Goal: Task Accomplishment & Management: Use online tool/utility

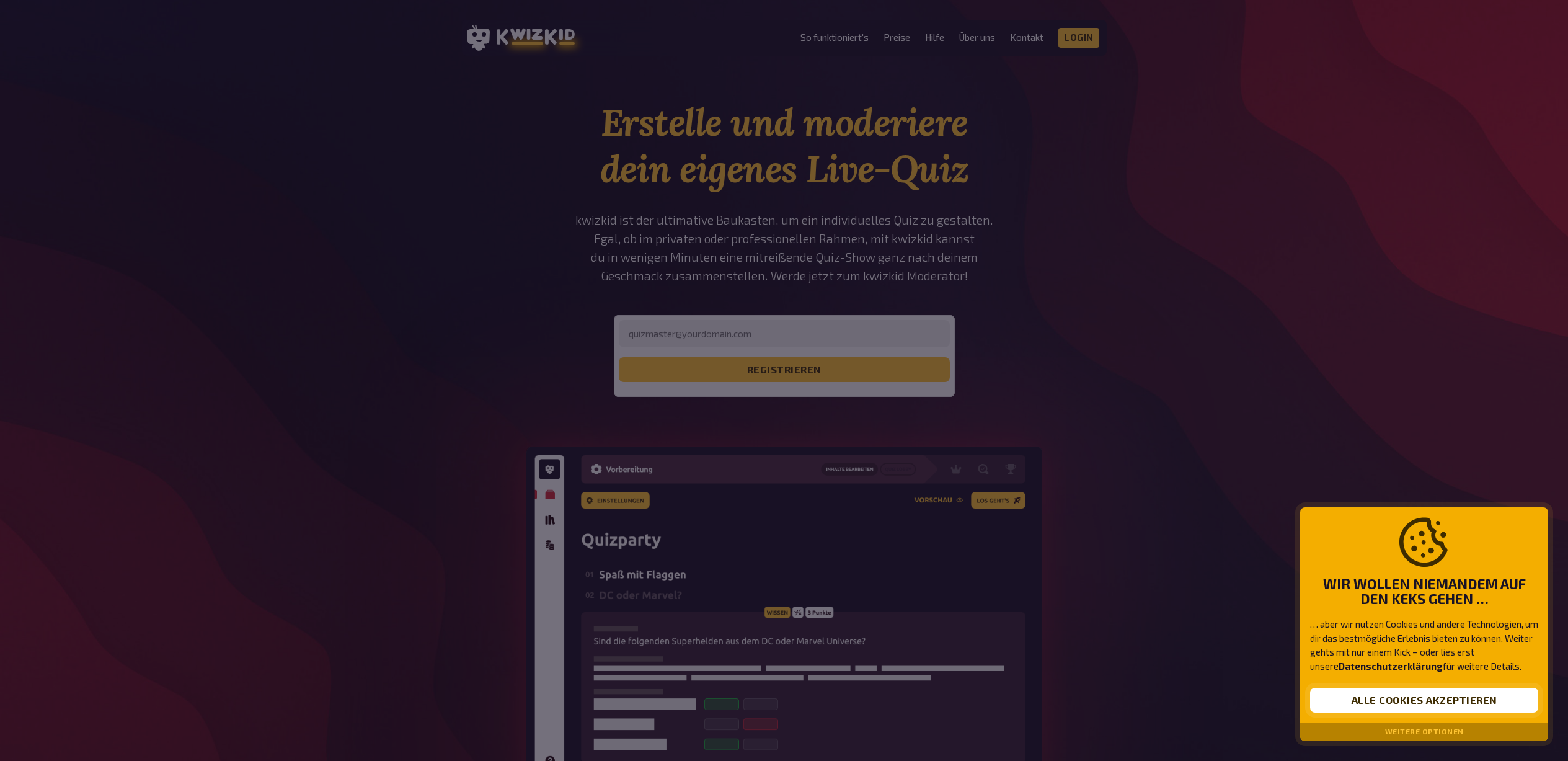
click at [1455, 696] on button "Alle Cookies akzeptieren" at bounding box center [1424, 700] width 228 height 25
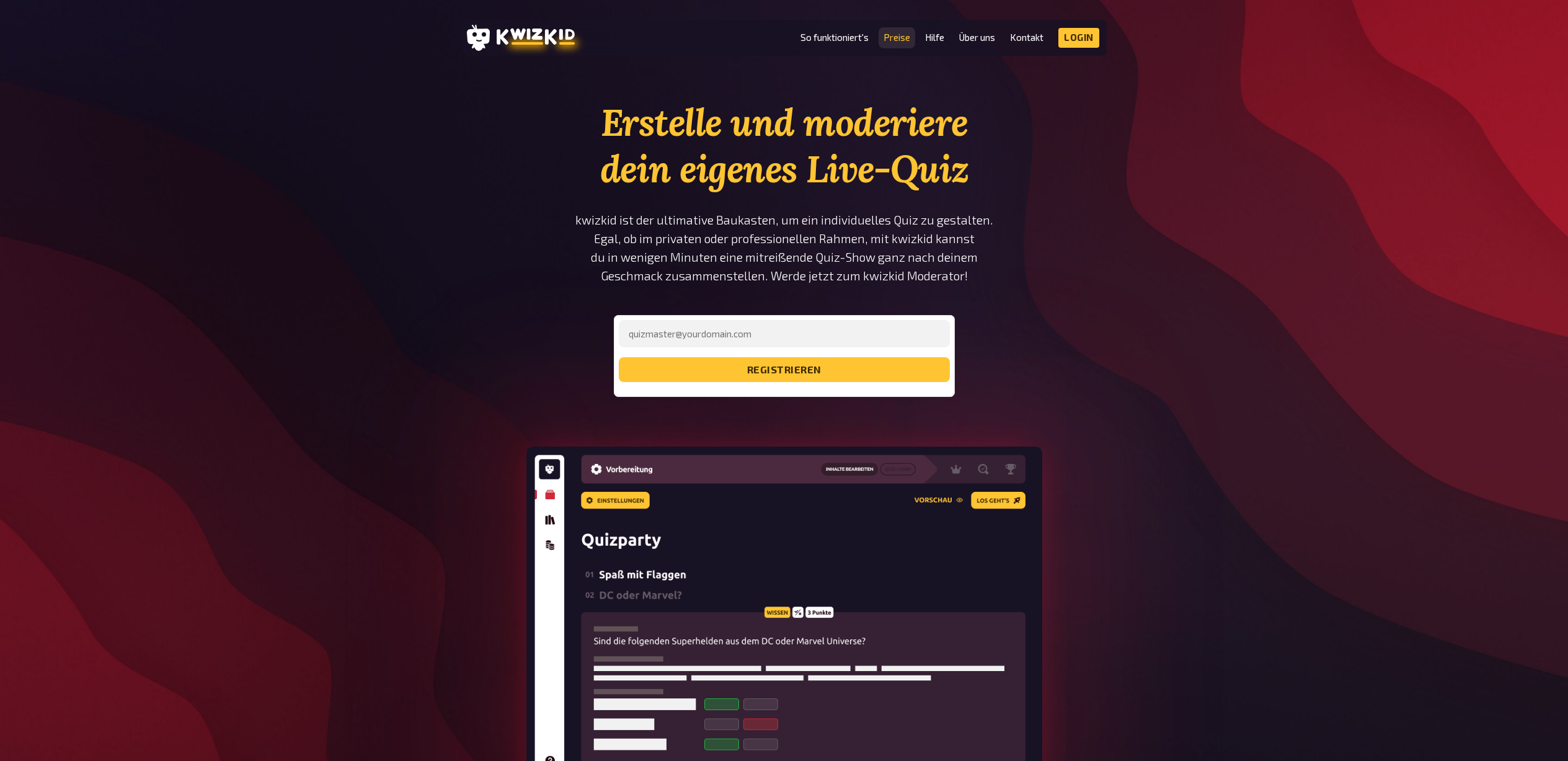
click at [897, 36] on link "Preise" at bounding box center [897, 37] width 27 height 10
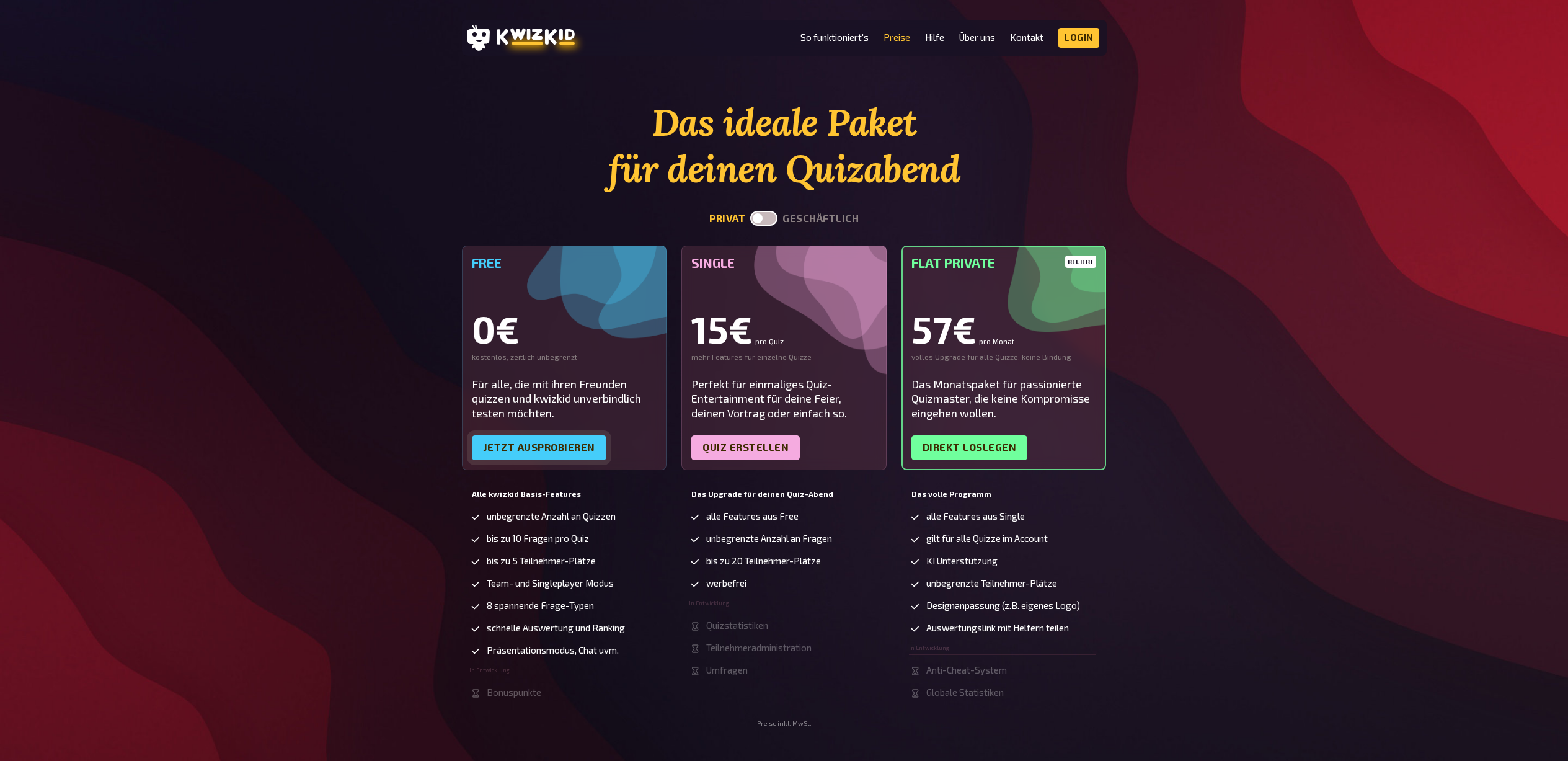
click at [572, 449] on link "Jetzt ausprobieren" at bounding box center [539, 447] width 135 height 25
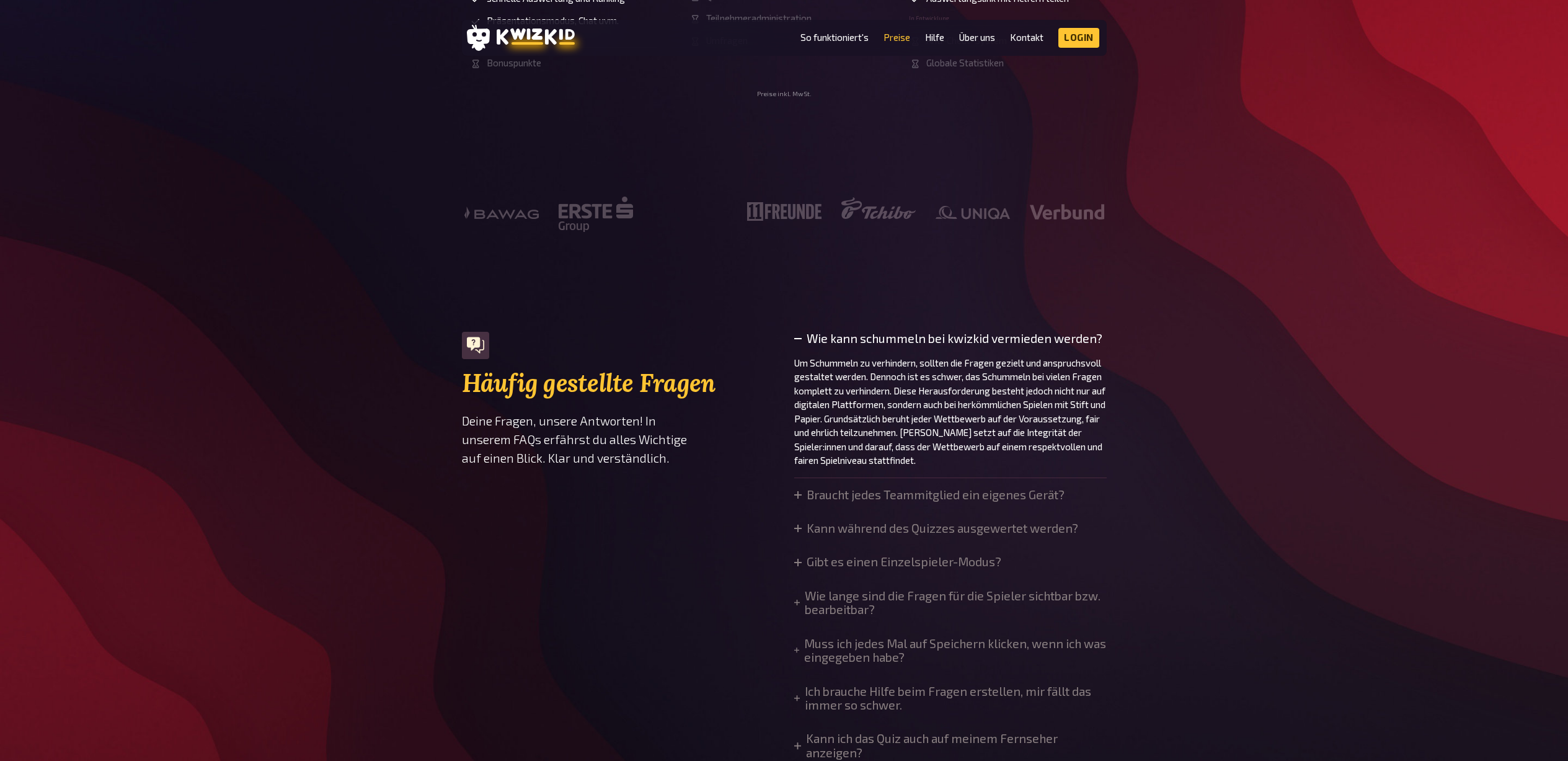
scroll to position [631, 0]
click at [851, 498] on summary "Braucht jedes Teammitglied ein eigenes Gerät?" at bounding box center [929, 494] width 271 height 13
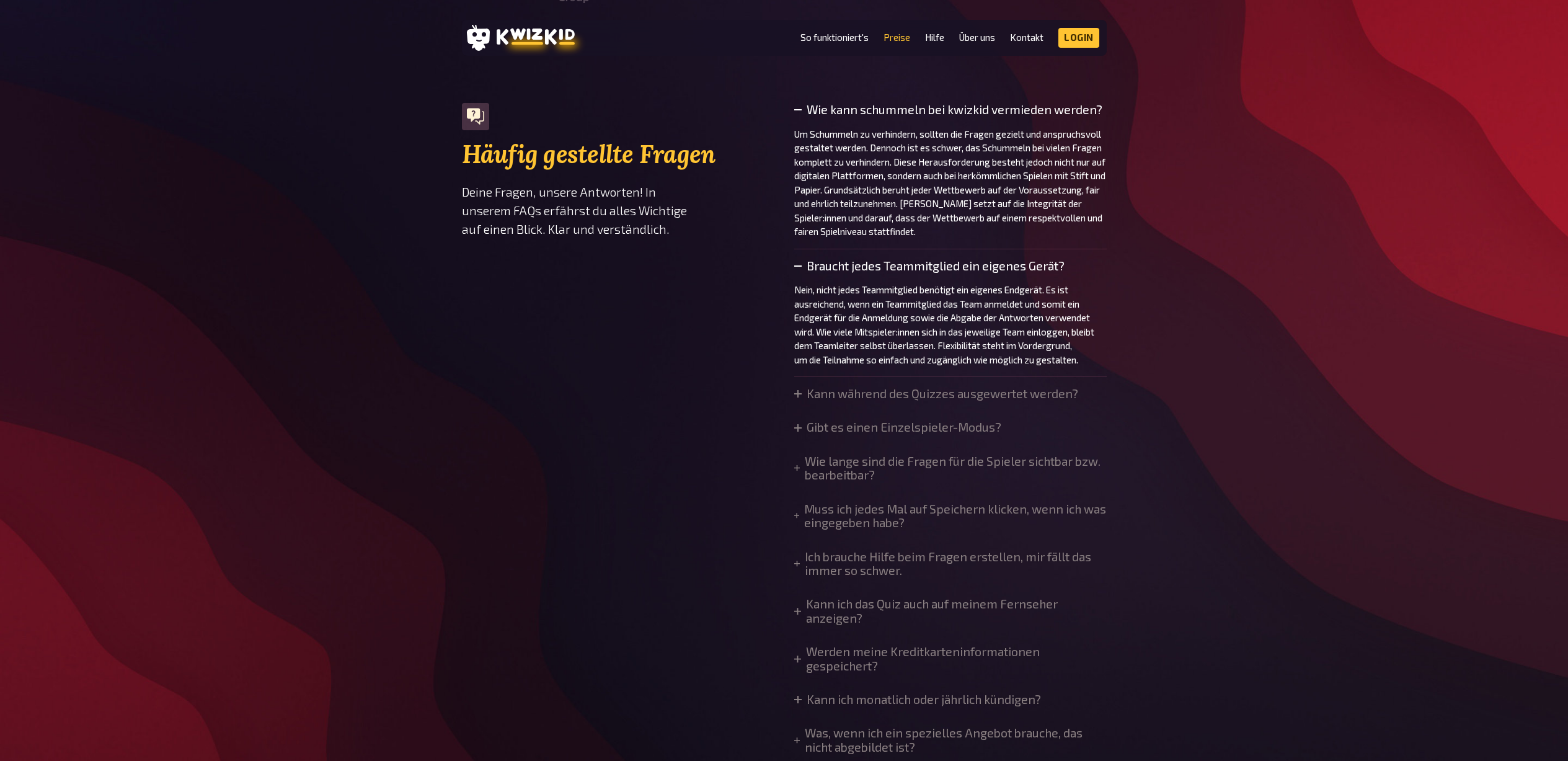
scroll to position [861, 0]
click at [836, 560] on summary "Ich brauche Hilfe beim Fragen erstellen, mir fällt das immer so schwer." at bounding box center [950, 562] width 312 height 28
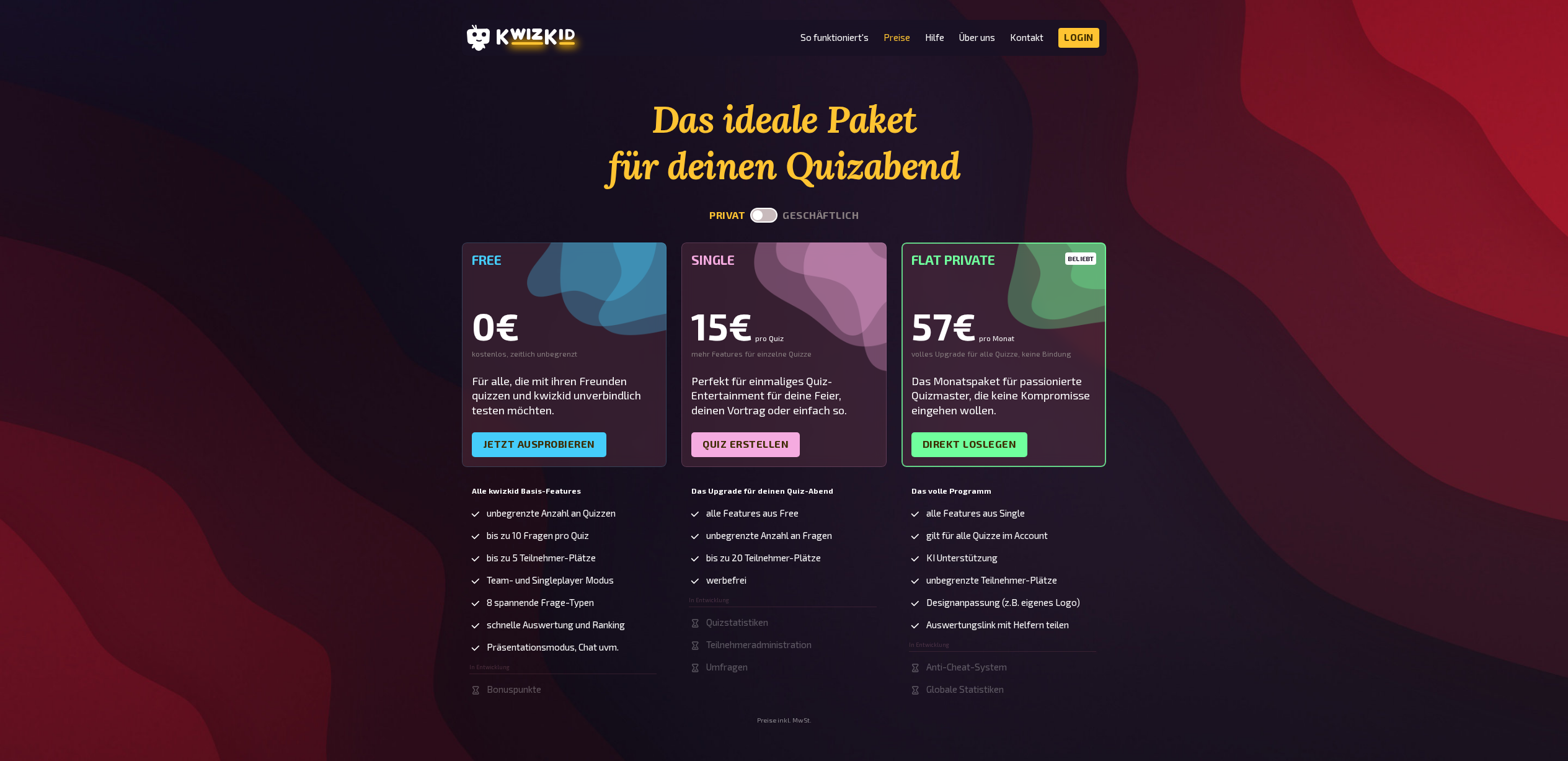
scroll to position [0, 0]
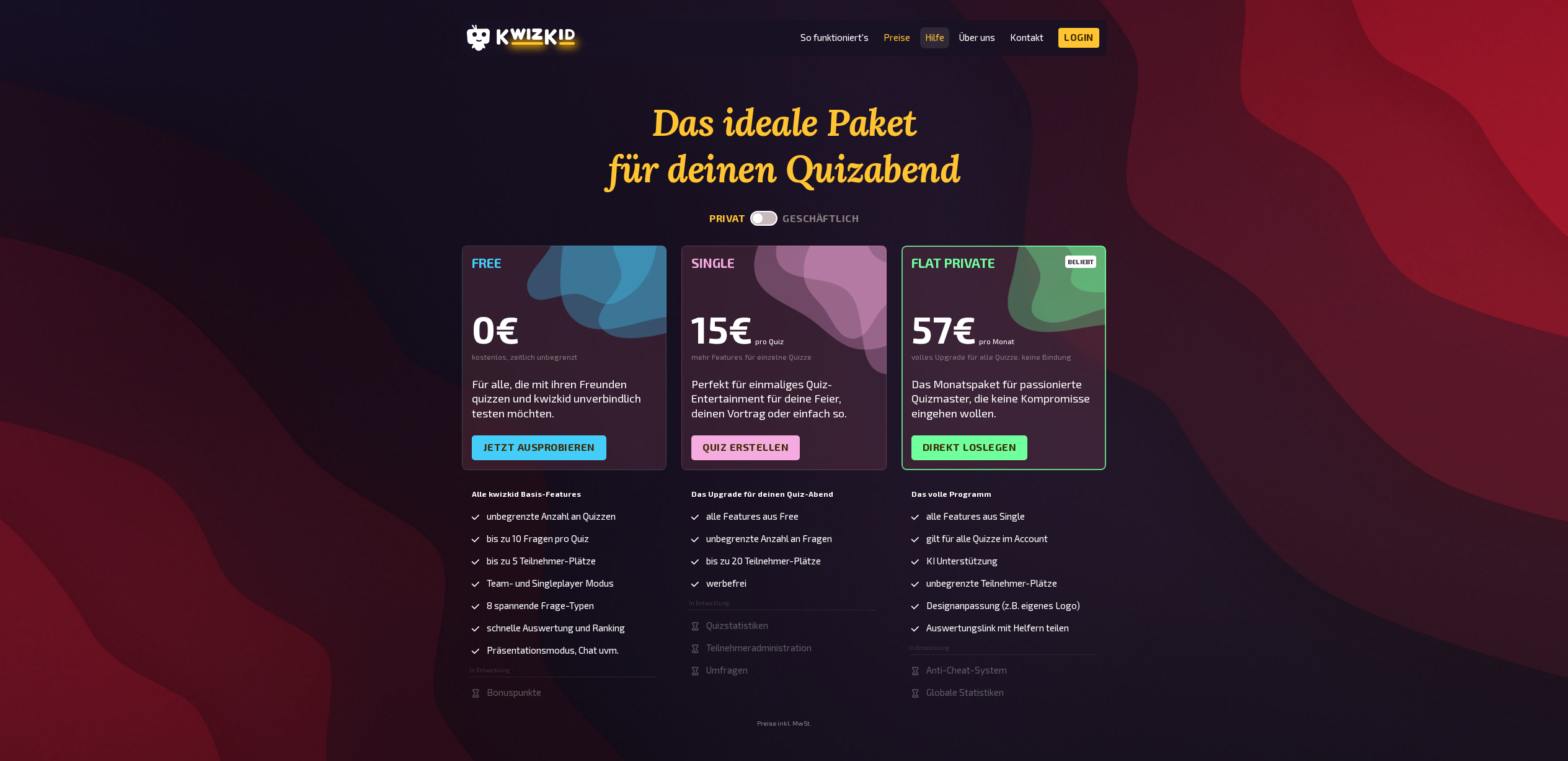
click at [935, 37] on link "Hilfe" at bounding box center [935, 37] width 19 height 10
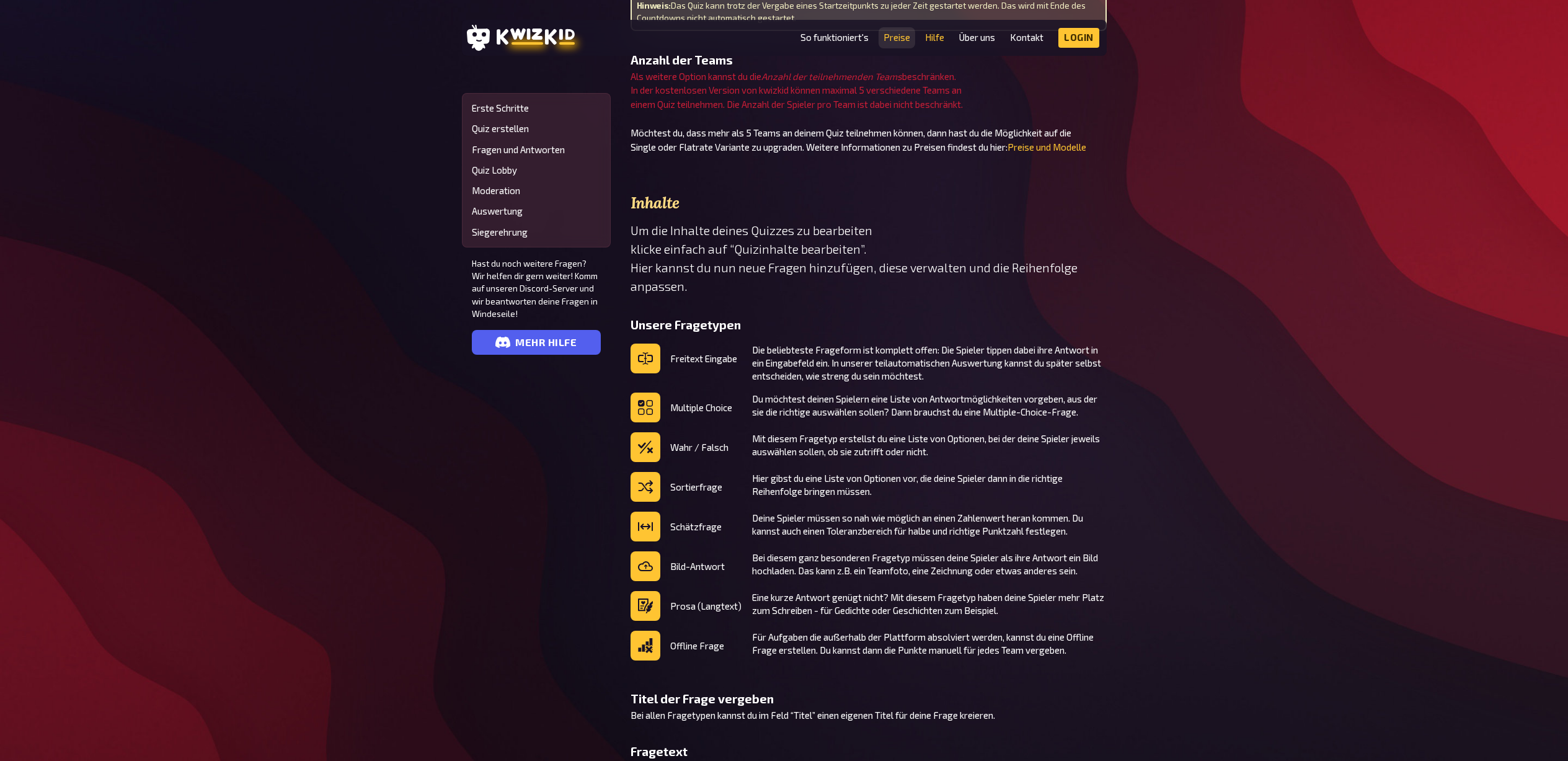
scroll to position [905, 0]
click at [900, 38] on link "Preise" at bounding box center [897, 37] width 27 height 10
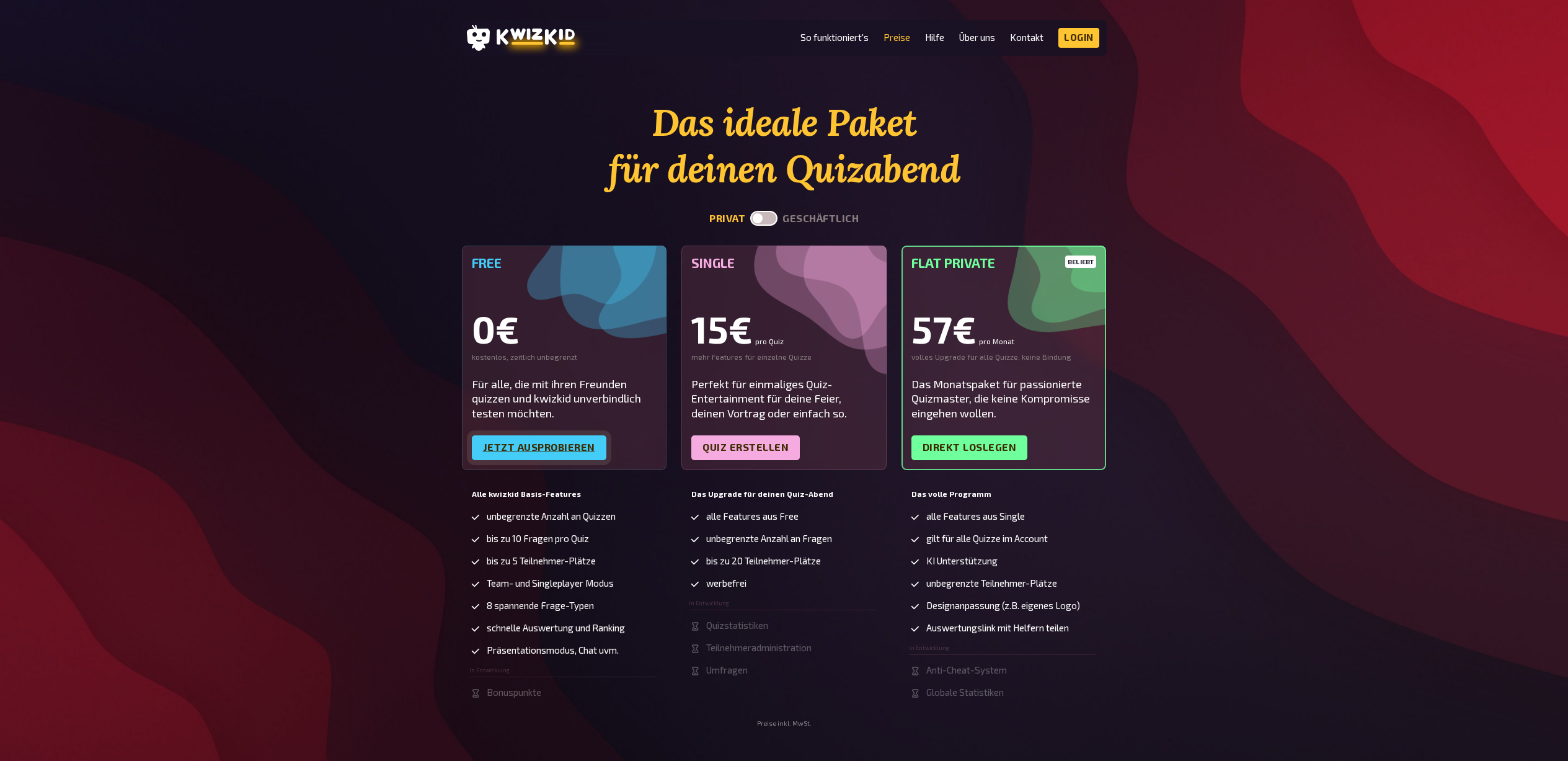
click at [549, 449] on link "Jetzt ausprobieren" at bounding box center [539, 447] width 135 height 25
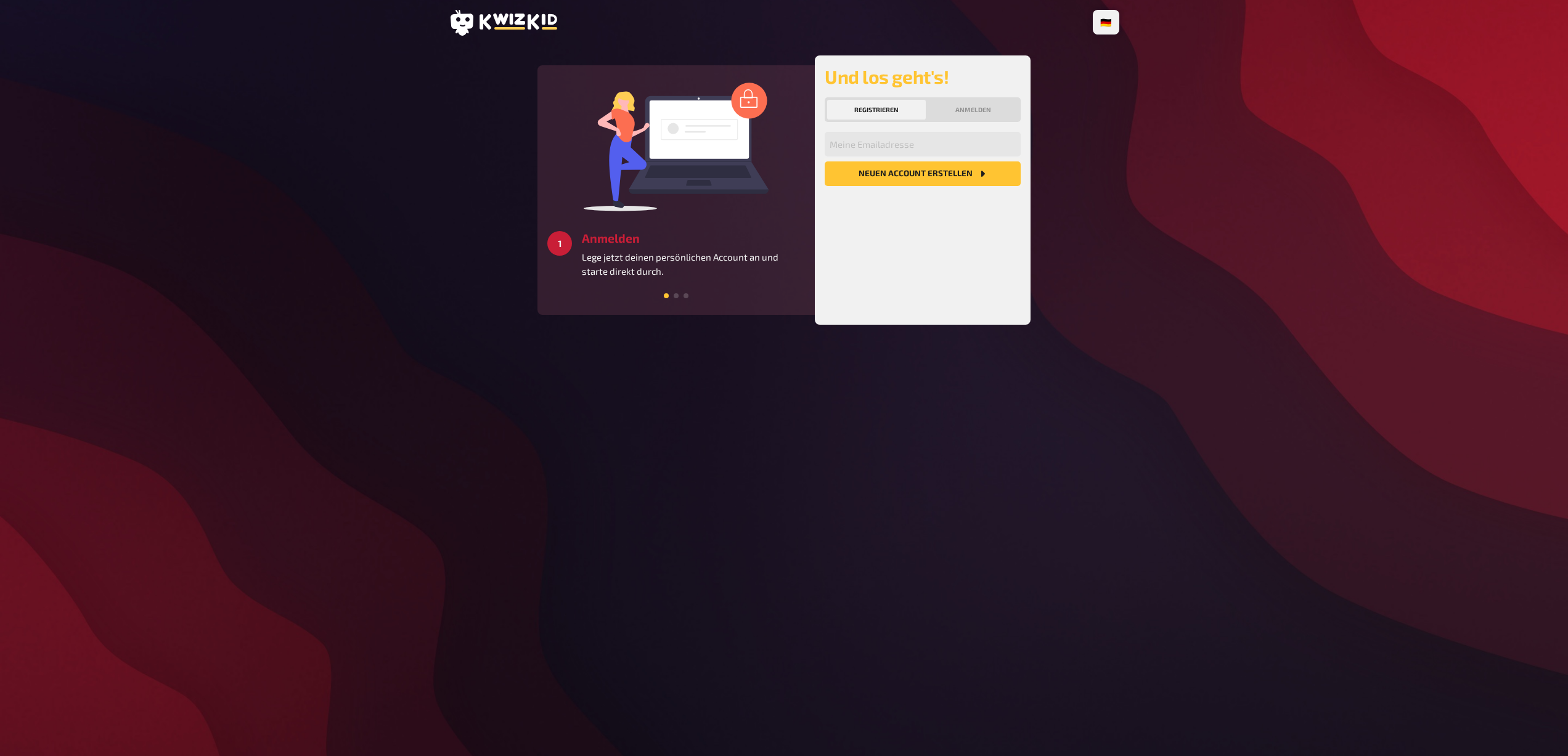
click at [892, 169] on button "Neuen Account Erstellen" at bounding box center [923, 173] width 196 height 24
type input "c.reichel@drk-hamburg-nordost.de"
click at [892, 170] on button "Neuen Account Erstellen" at bounding box center [923, 173] width 196 height 24
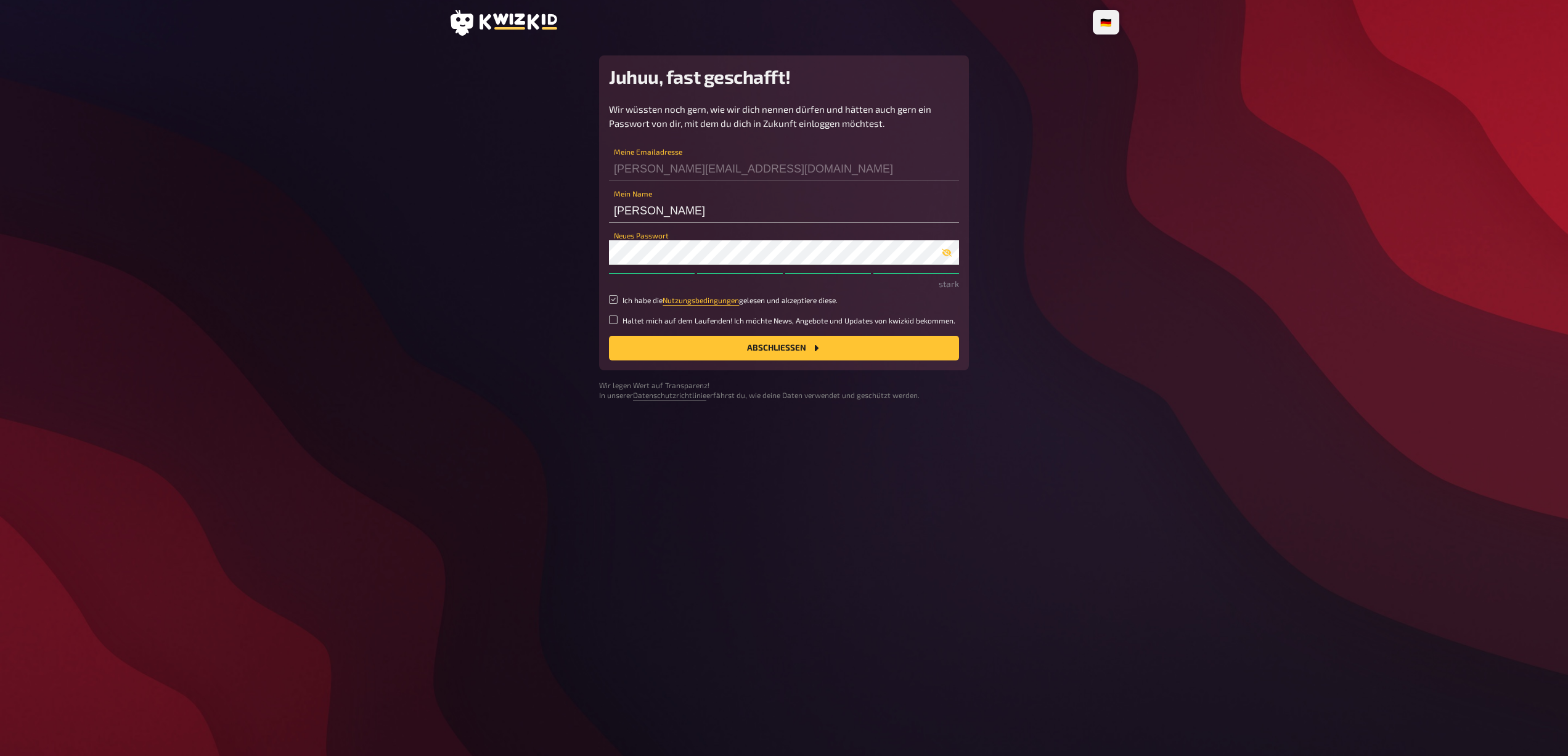
click at [612, 301] on input "Ich habe die Nutzungsbedingungen gelesen und akzeptiere diese." at bounding box center [614, 299] width 9 height 9
checkbox input "true"
click at [614, 317] on input "Haltet mich auf dem Laufenden! Ich möchte News, Angebote und Updates von kwizki…" at bounding box center [614, 320] width 9 height 9
checkbox input "true"
click at [657, 347] on button "Abschließen" at bounding box center [784, 347] width 350 height 24
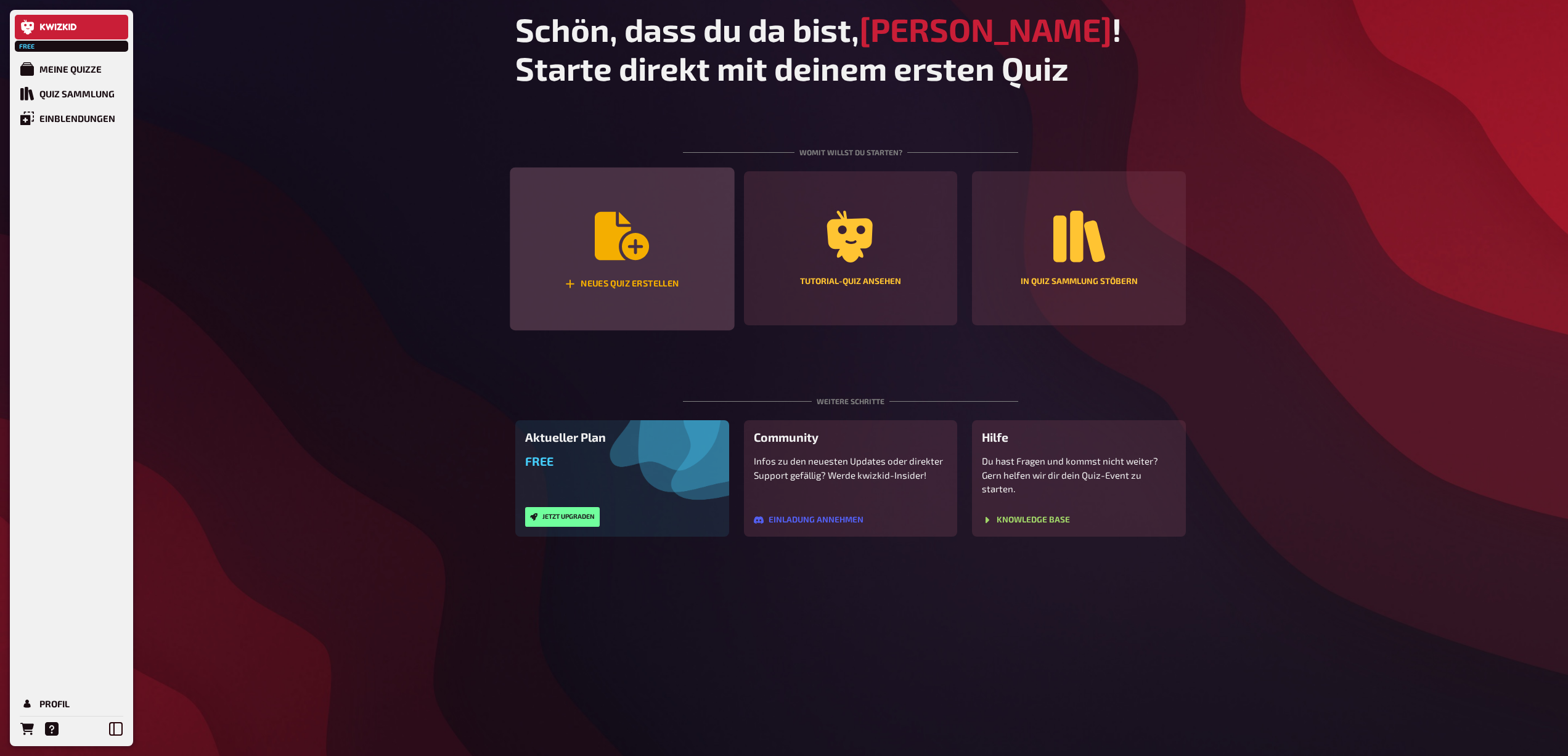
click at [627, 244] on icon "Neues Quiz erstellen" at bounding box center [622, 236] width 54 height 48
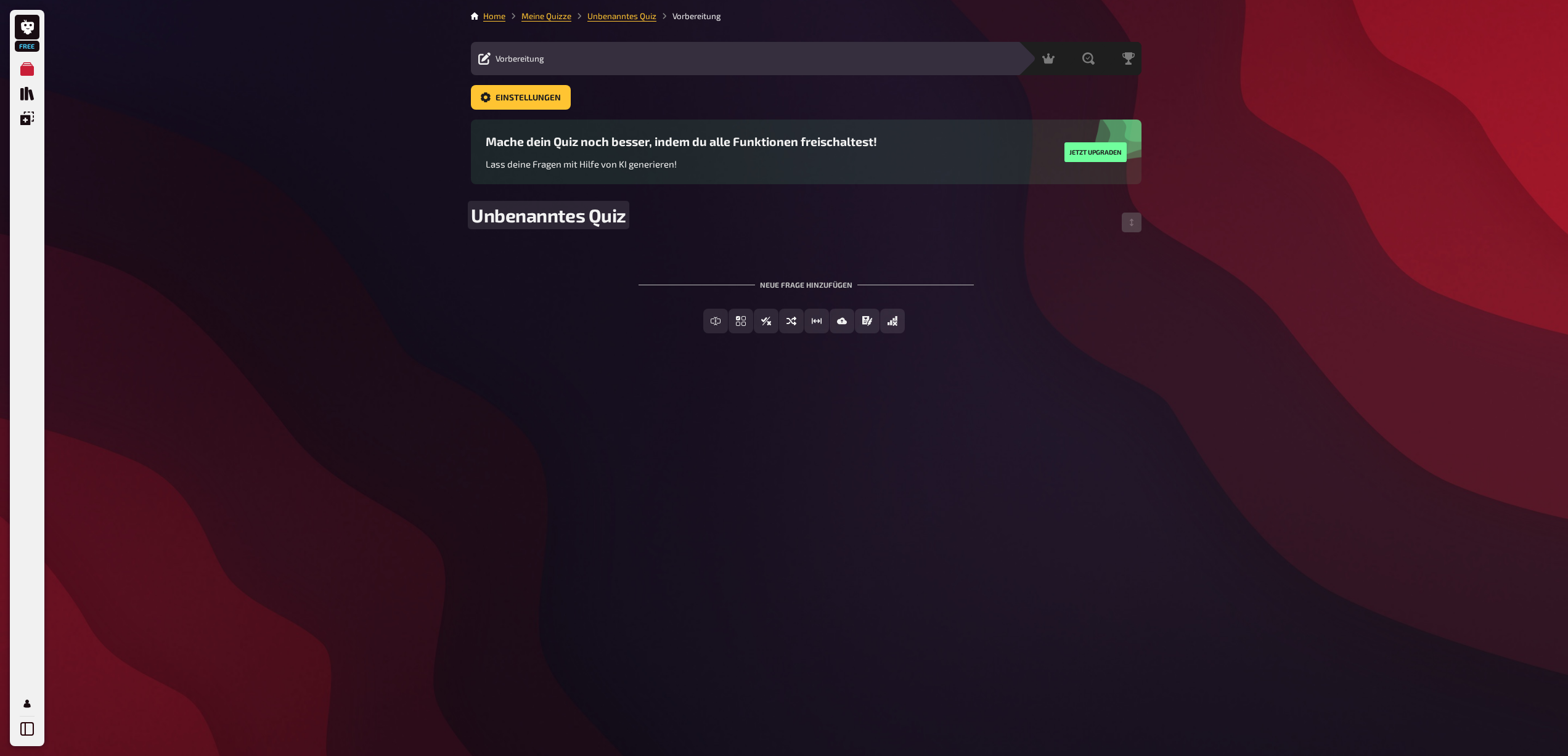
click at [581, 214] on span "Unbenanntes Quiz" at bounding box center [549, 215] width 155 height 22
click at [762, 320] on span "Einfachauswahl" at bounding box center [747, 321] width 73 height 9
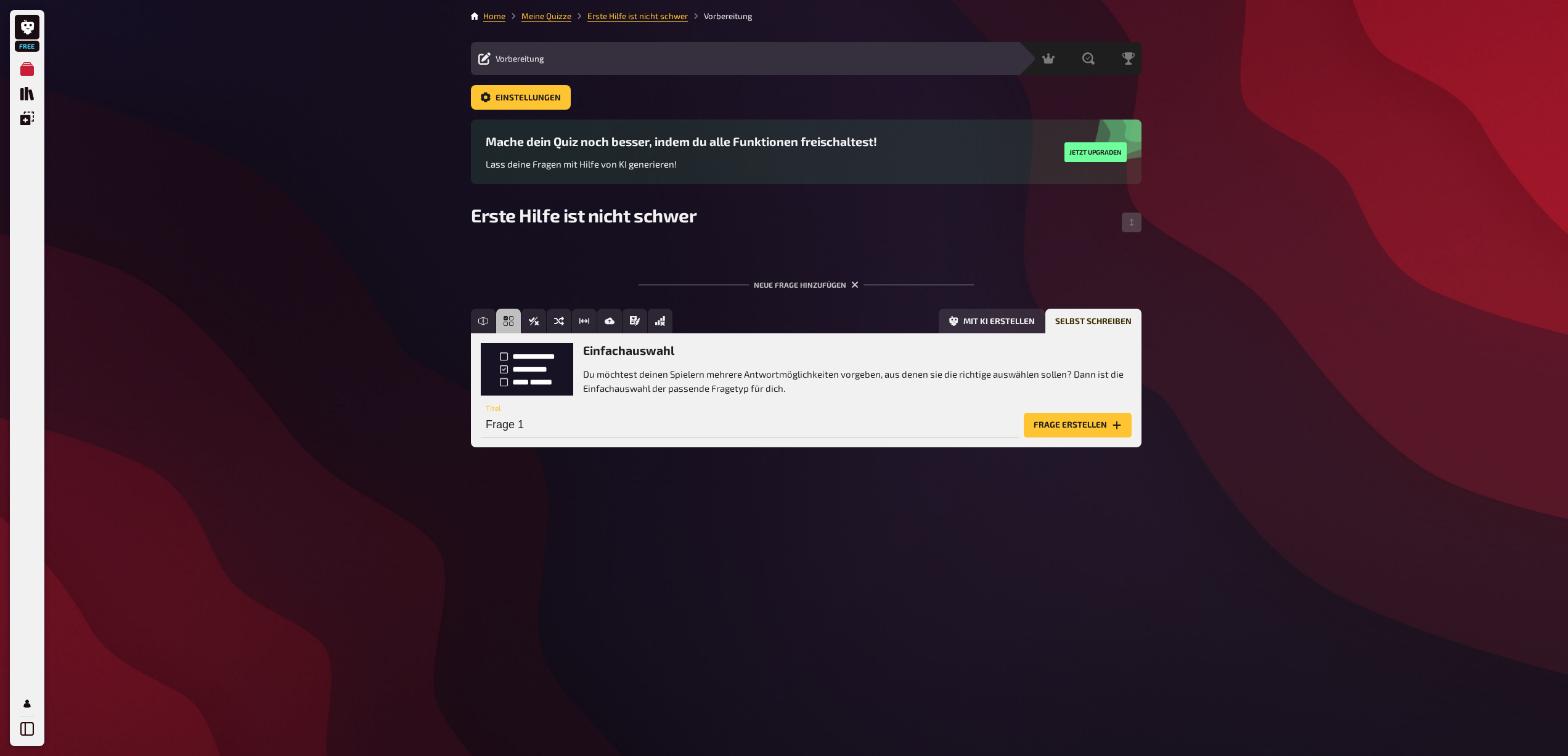
click at [1057, 424] on button "Frage erstellen" at bounding box center [1078, 425] width 108 height 24
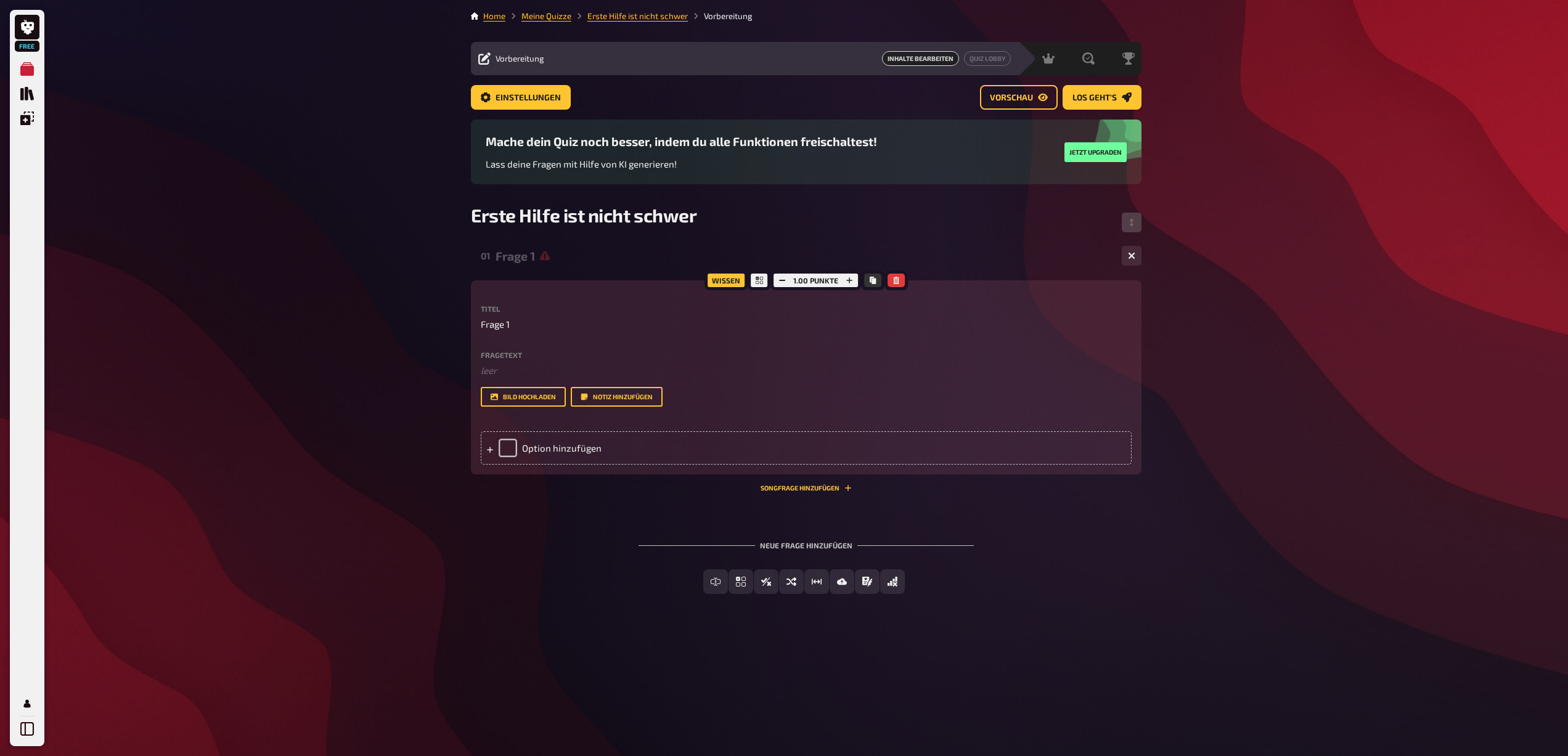
click at [499, 355] on label "Fragetext" at bounding box center [806, 355] width 651 height 7
click at [499, 376] on p "﻿ leer" at bounding box center [806, 370] width 651 height 14
click at [531, 400] on button "Bild hochladen" at bounding box center [523, 397] width 85 height 20
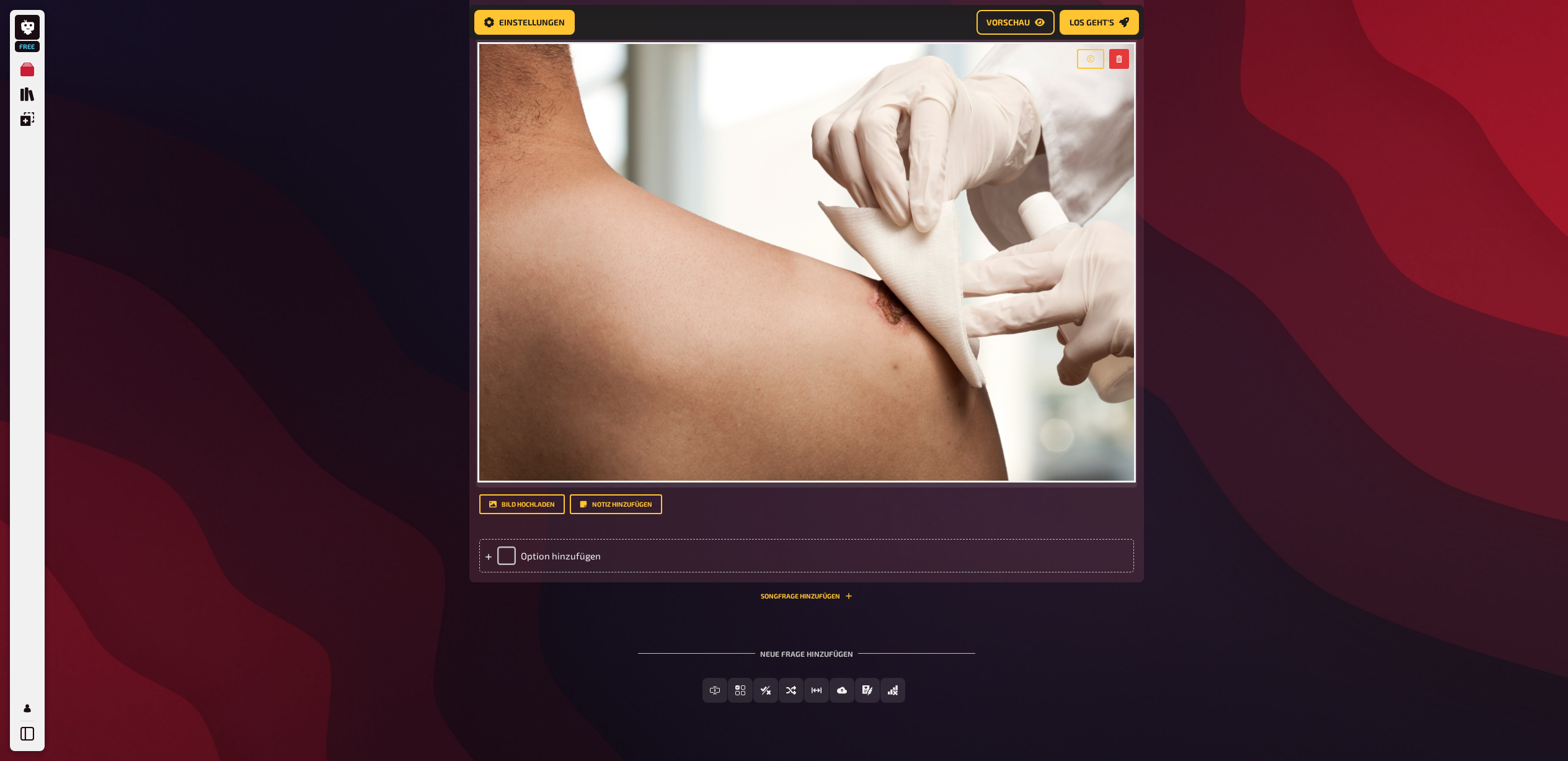
scroll to position [379, 0]
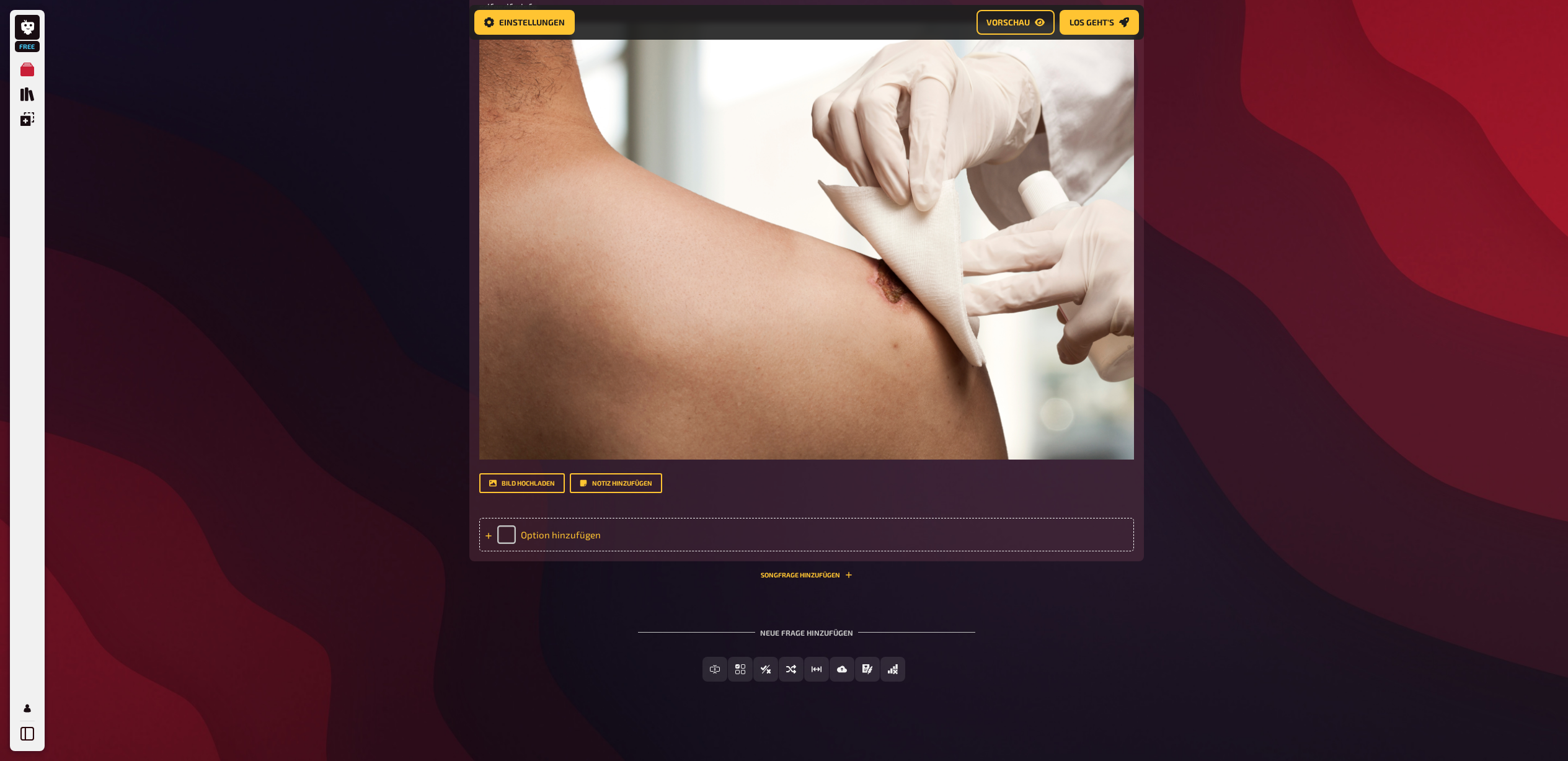
click at [491, 534] on icon at bounding box center [488, 536] width 7 height 7
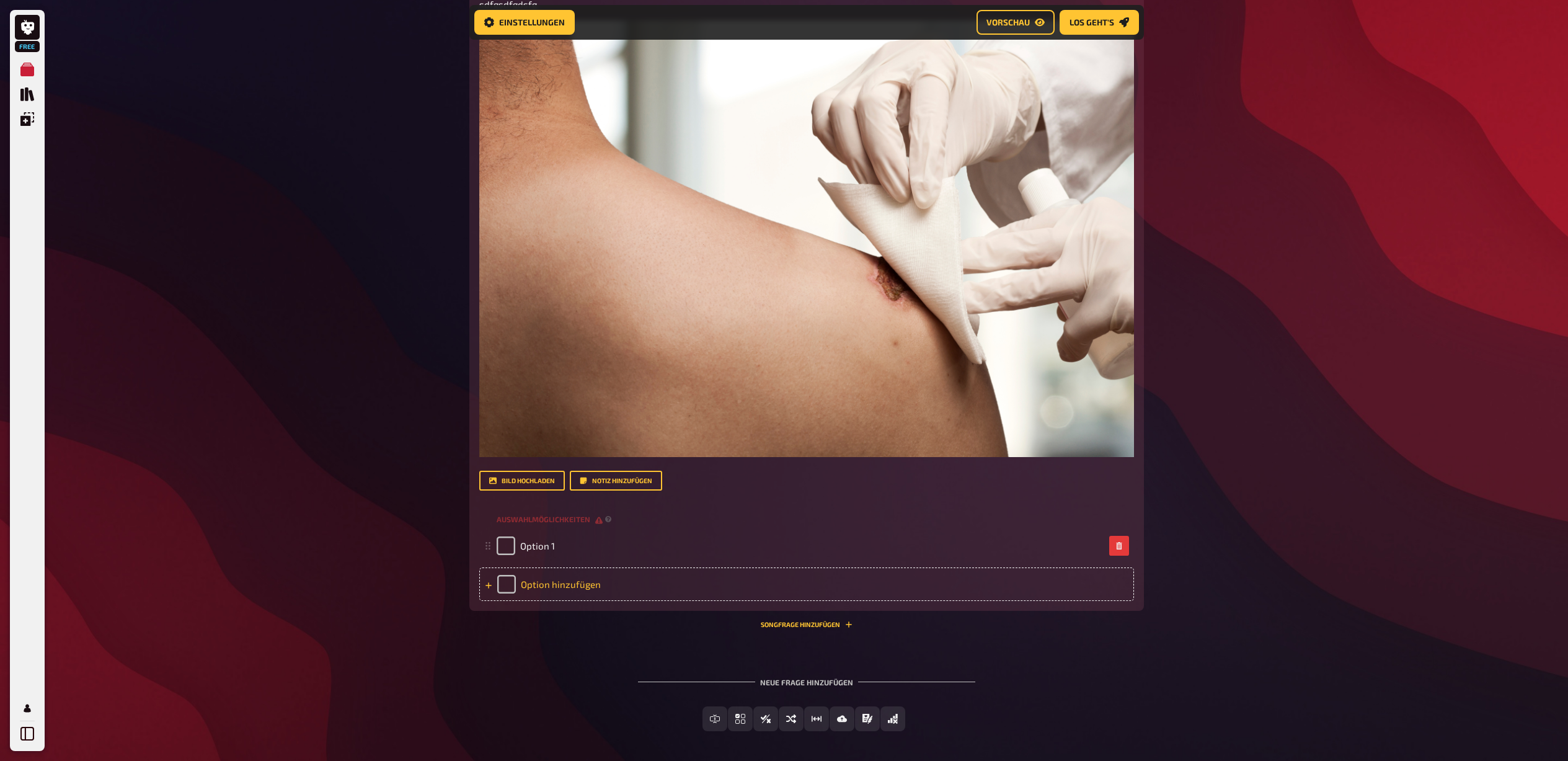
click at [546, 588] on div "Option hinzufügen" at bounding box center [807, 584] width 655 height 33
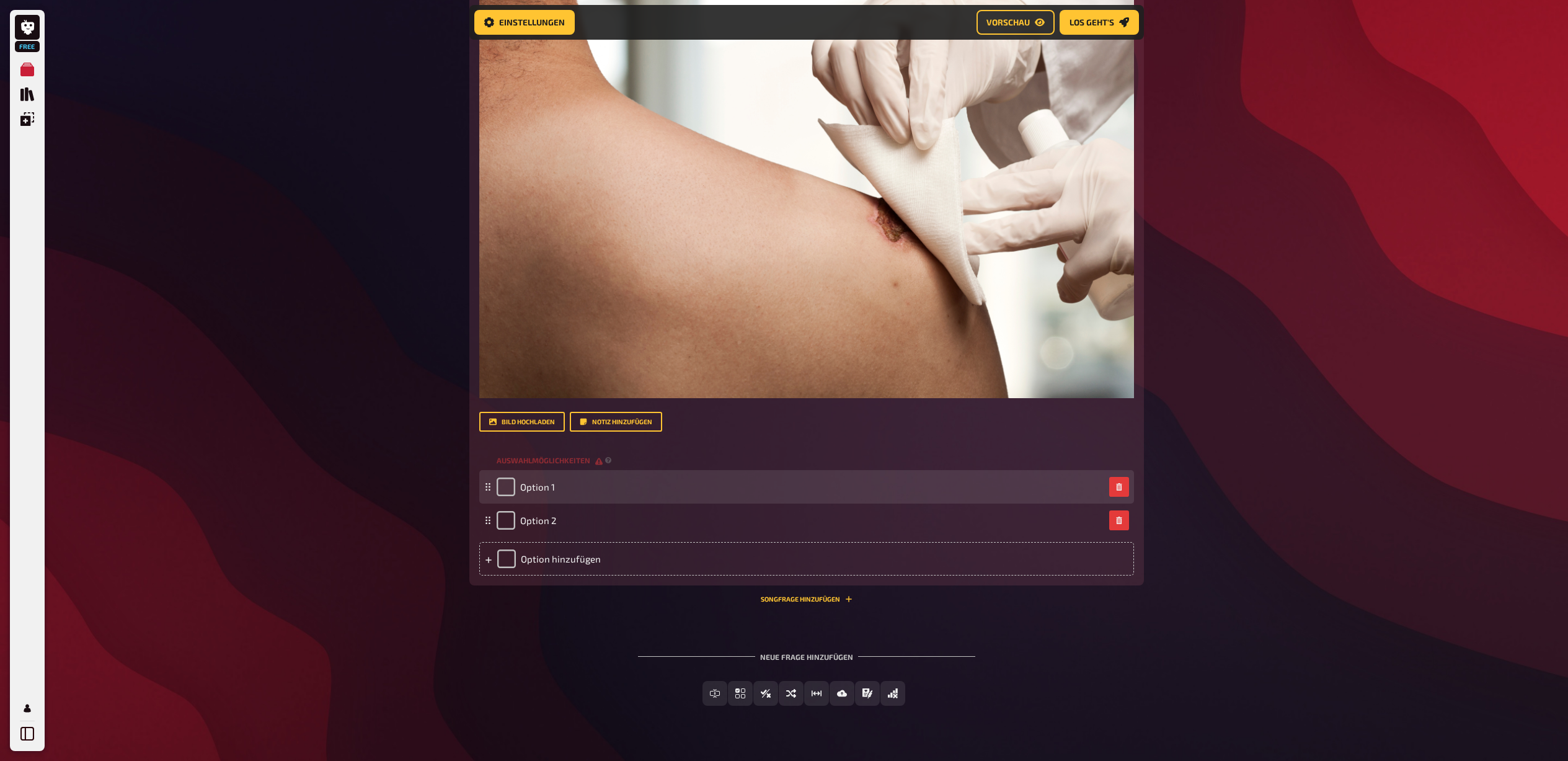
scroll to position [464, 0]
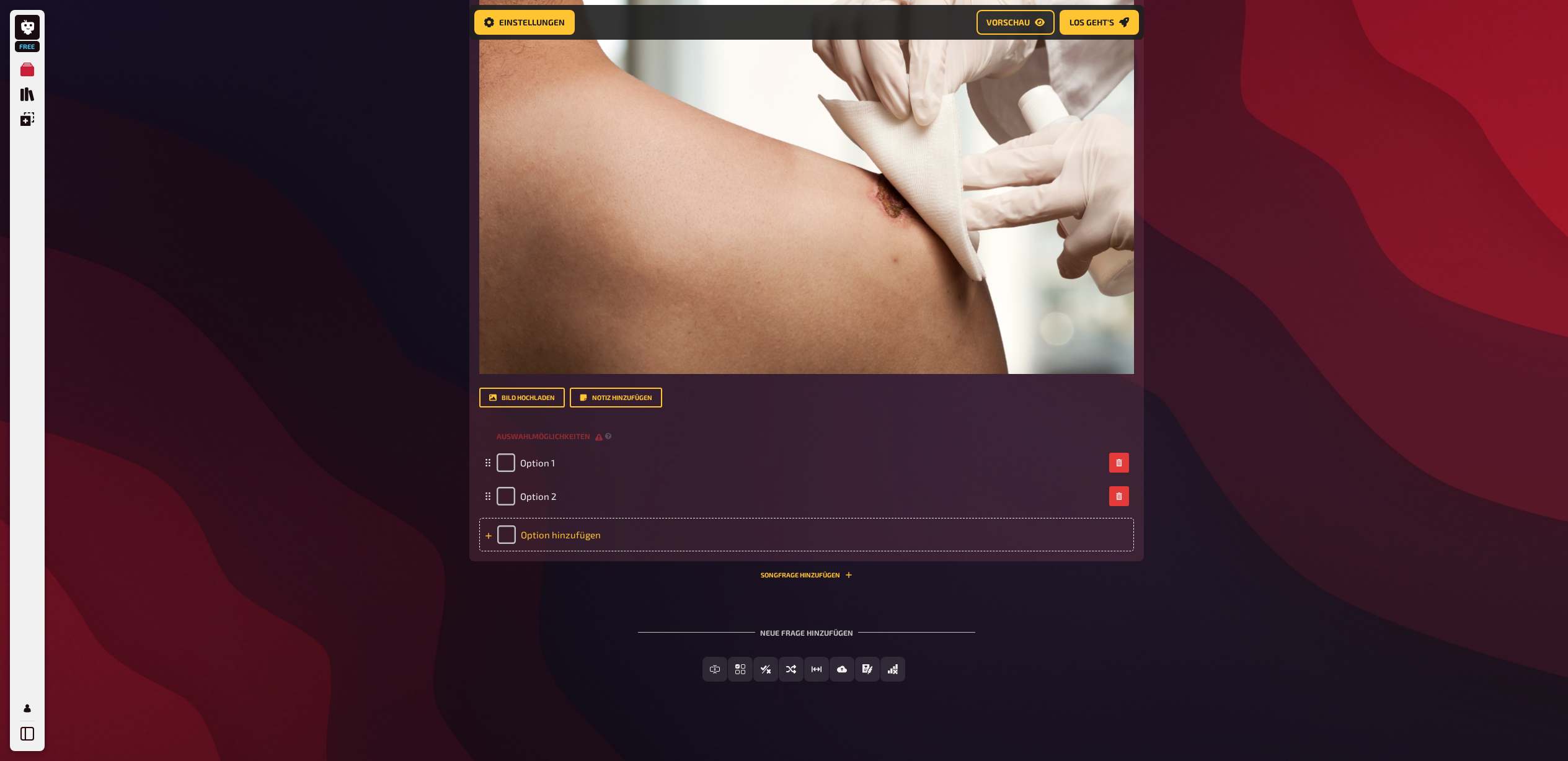
click at [536, 533] on div "Option hinzufügen" at bounding box center [807, 534] width 655 height 33
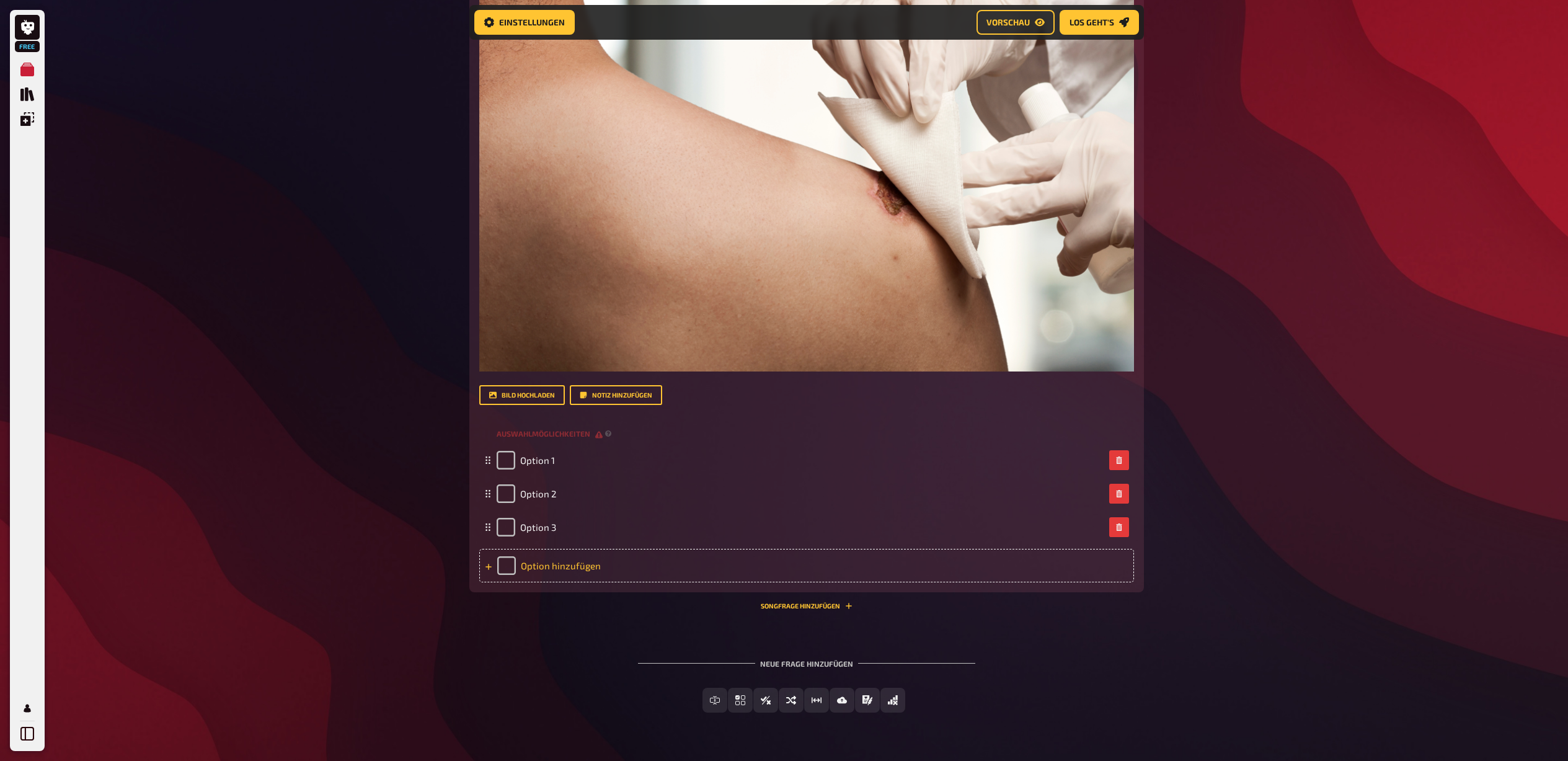
click at [546, 573] on div "Option hinzufügen" at bounding box center [807, 565] width 655 height 33
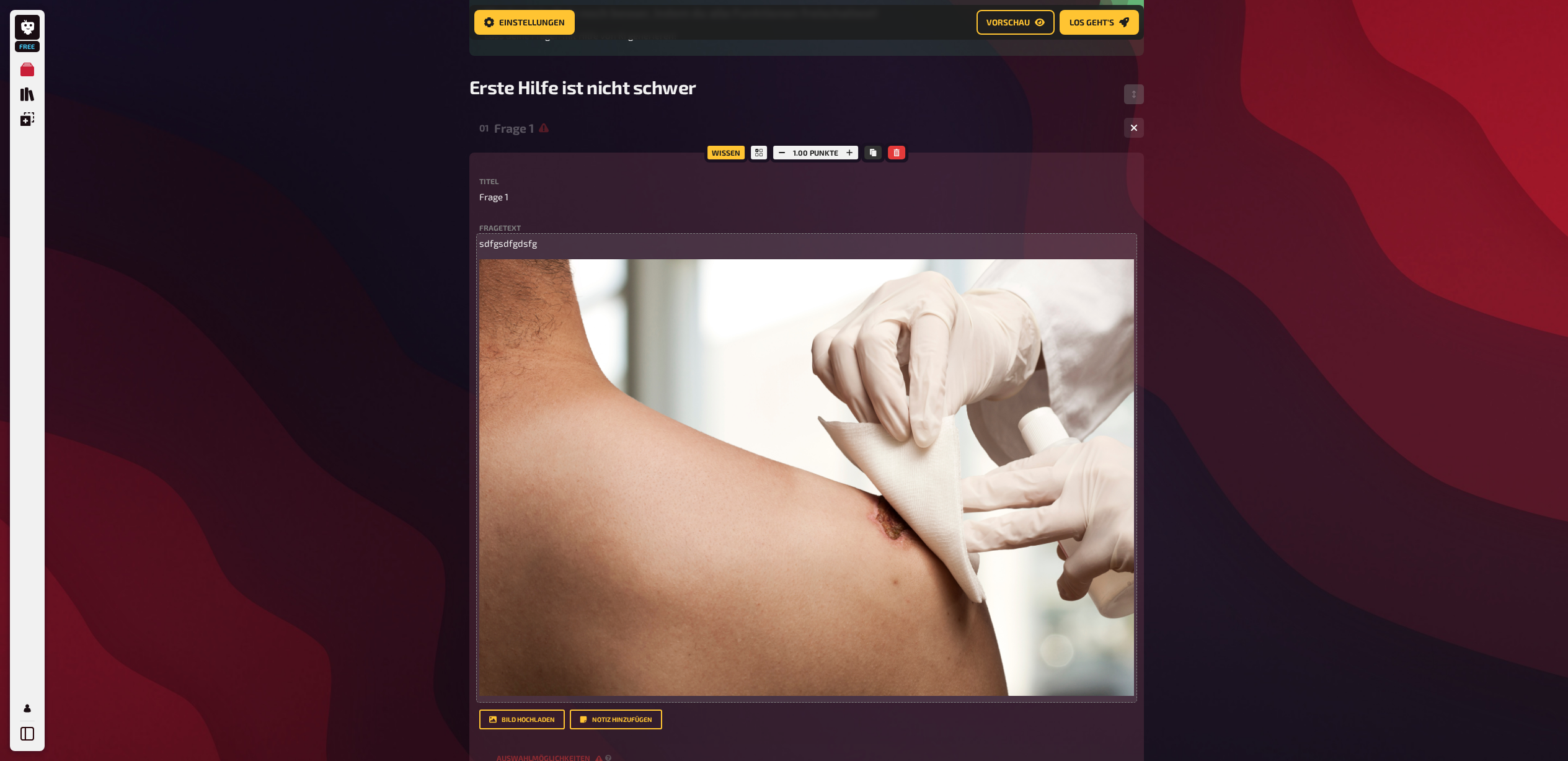
scroll to position [0, 0]
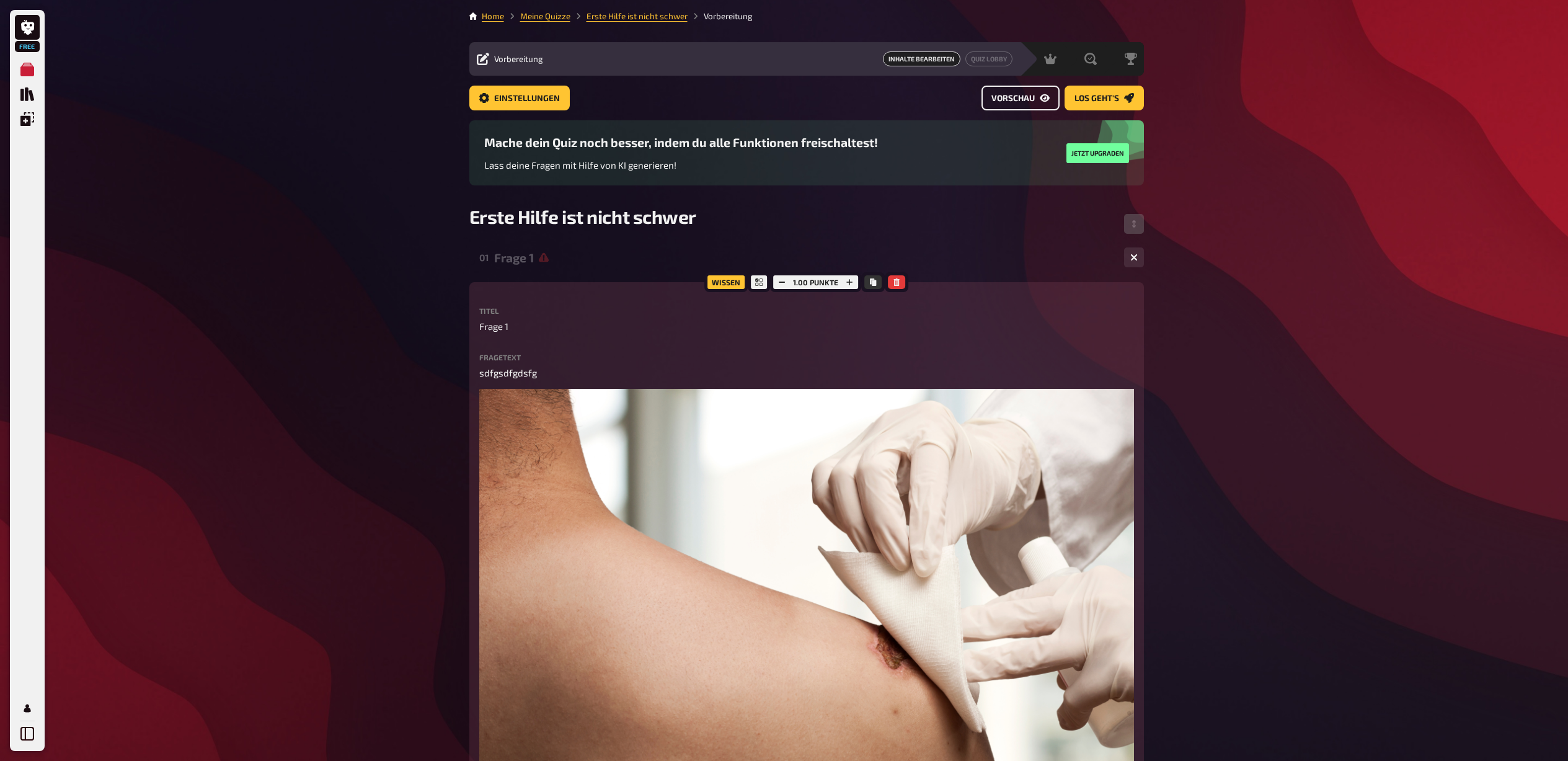
click at [1030, 101] on span "Vorschau" at bounding box center [1013, 99] width 43 height 9
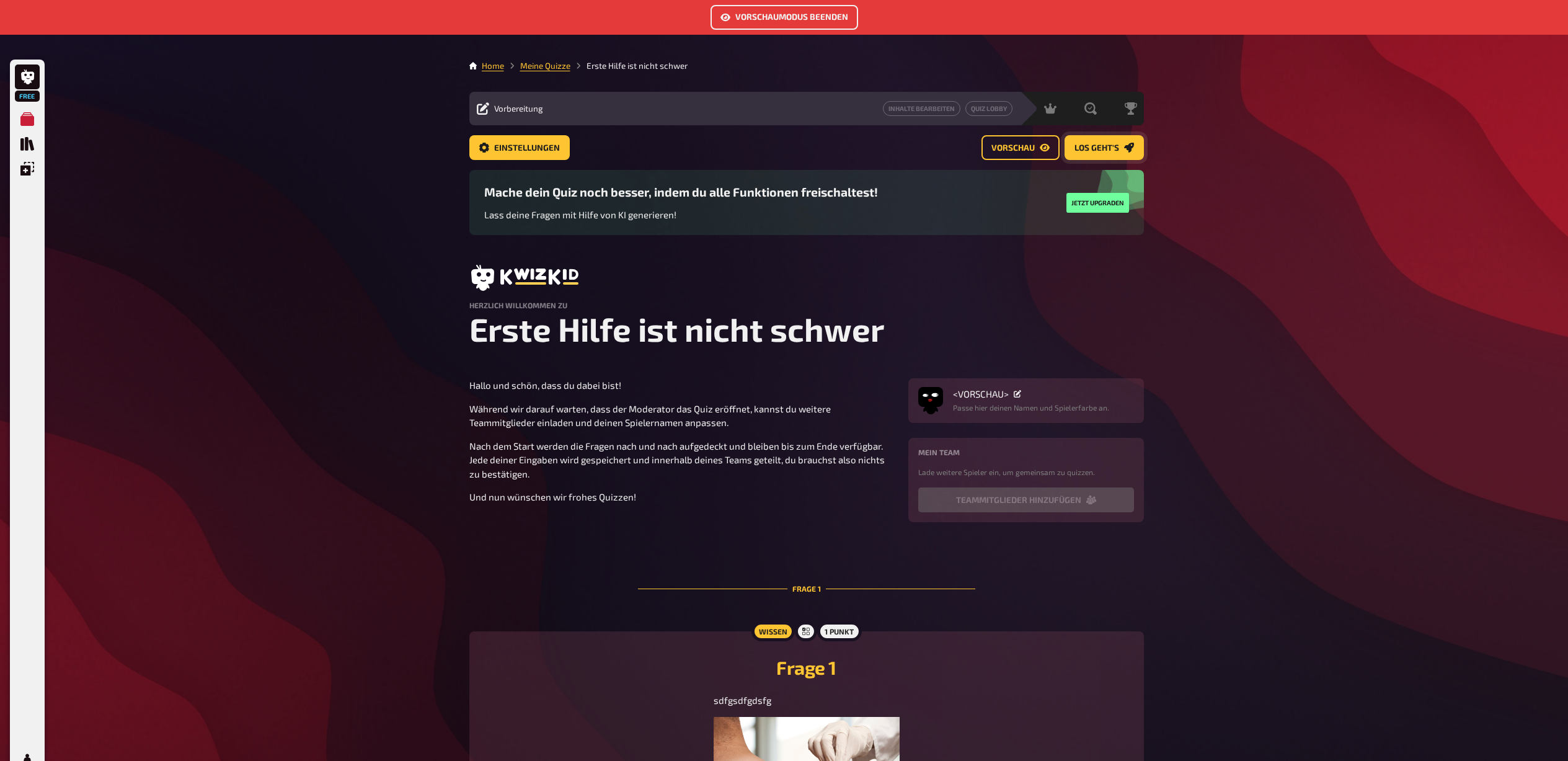
click at [1099, 150] on span "Los geht's" at bounding box center [1097, 148] width 45 height 9
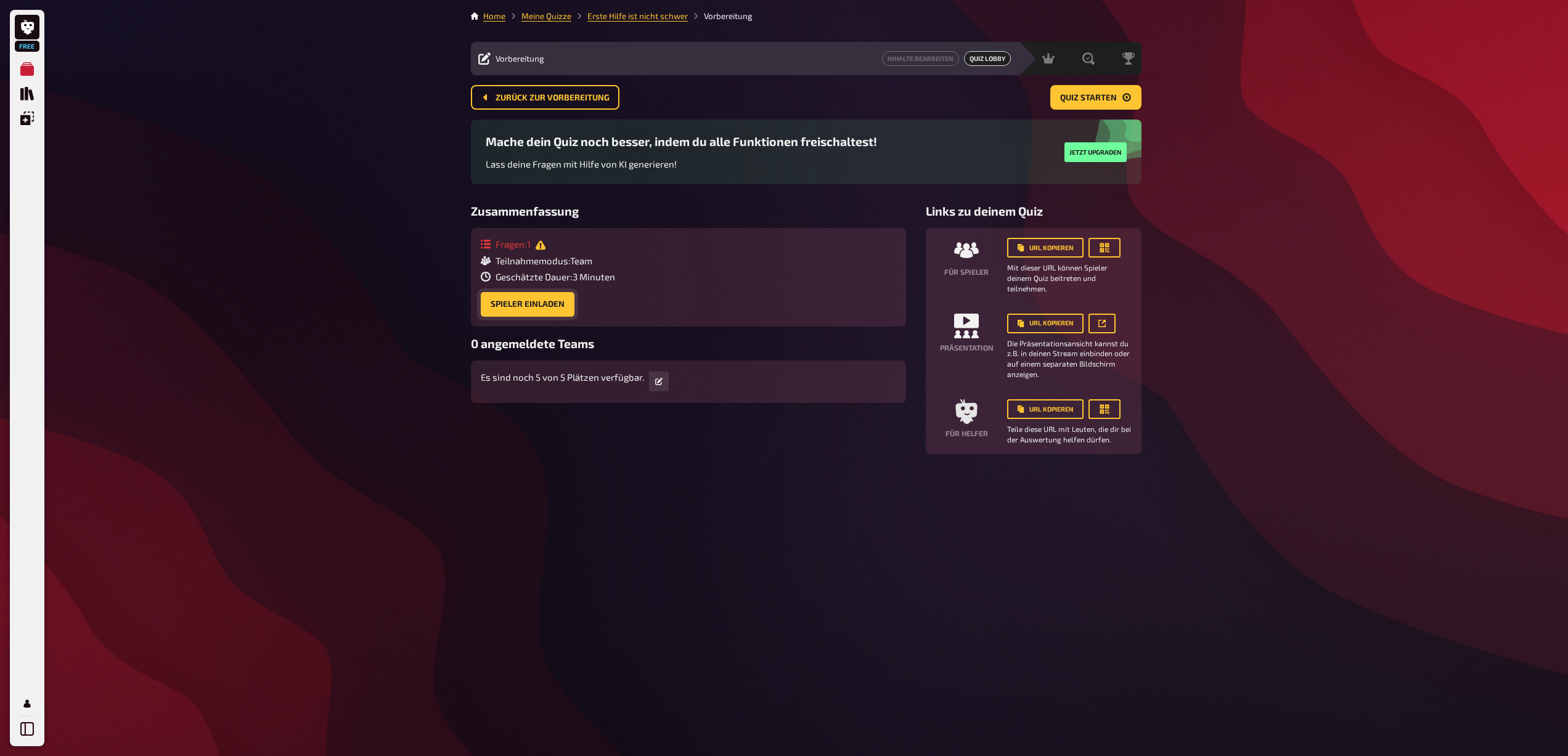
click at [551, 307] on button "Spieler einladen" at bounding box center [527, 304] width 94 height 24
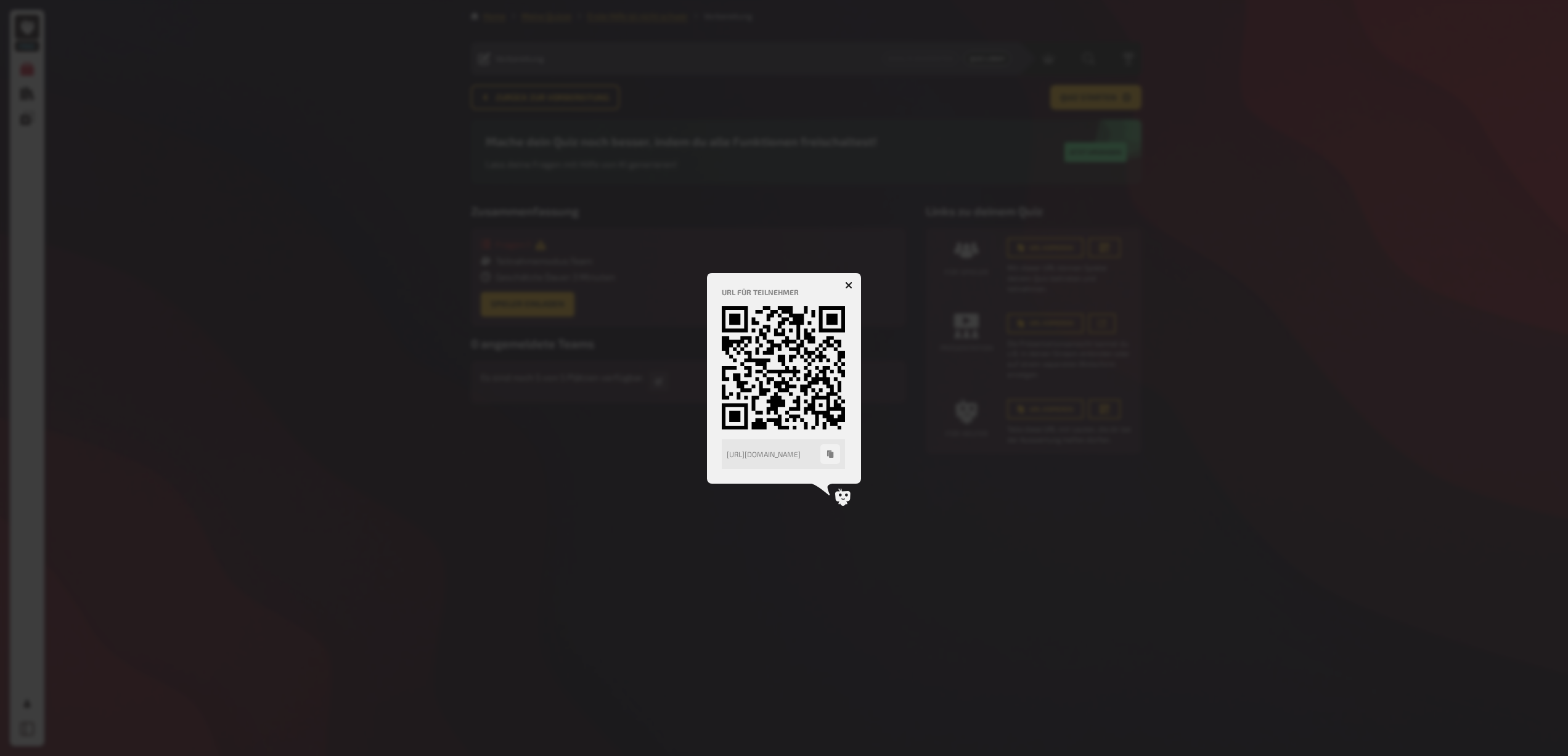
click at [852, 284] on icon "button" at bounding box center [849, 285] width 7 height 7
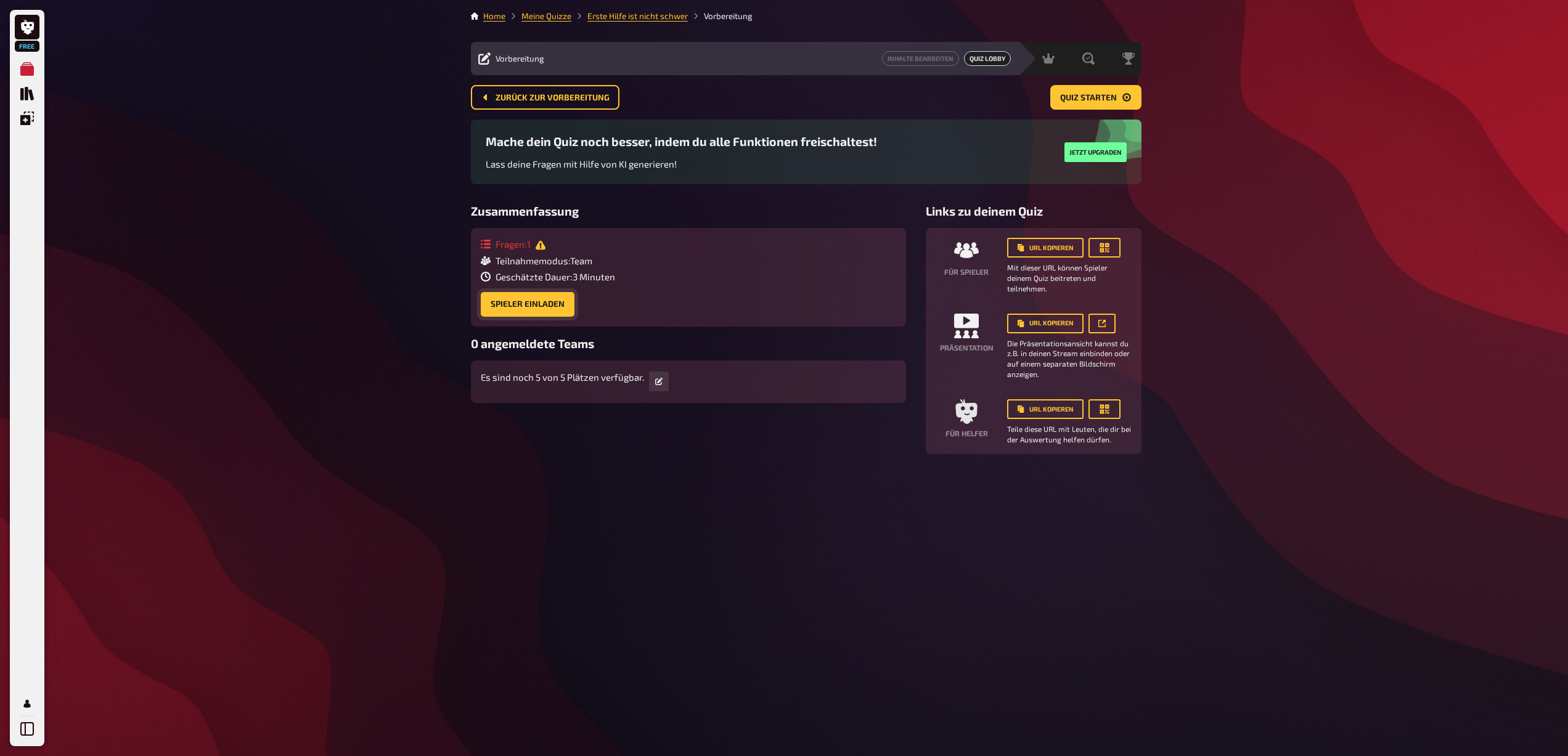
click at [528, 304] on button "Spieler einladen" at bounding box center [527, 304] width 94 height 24
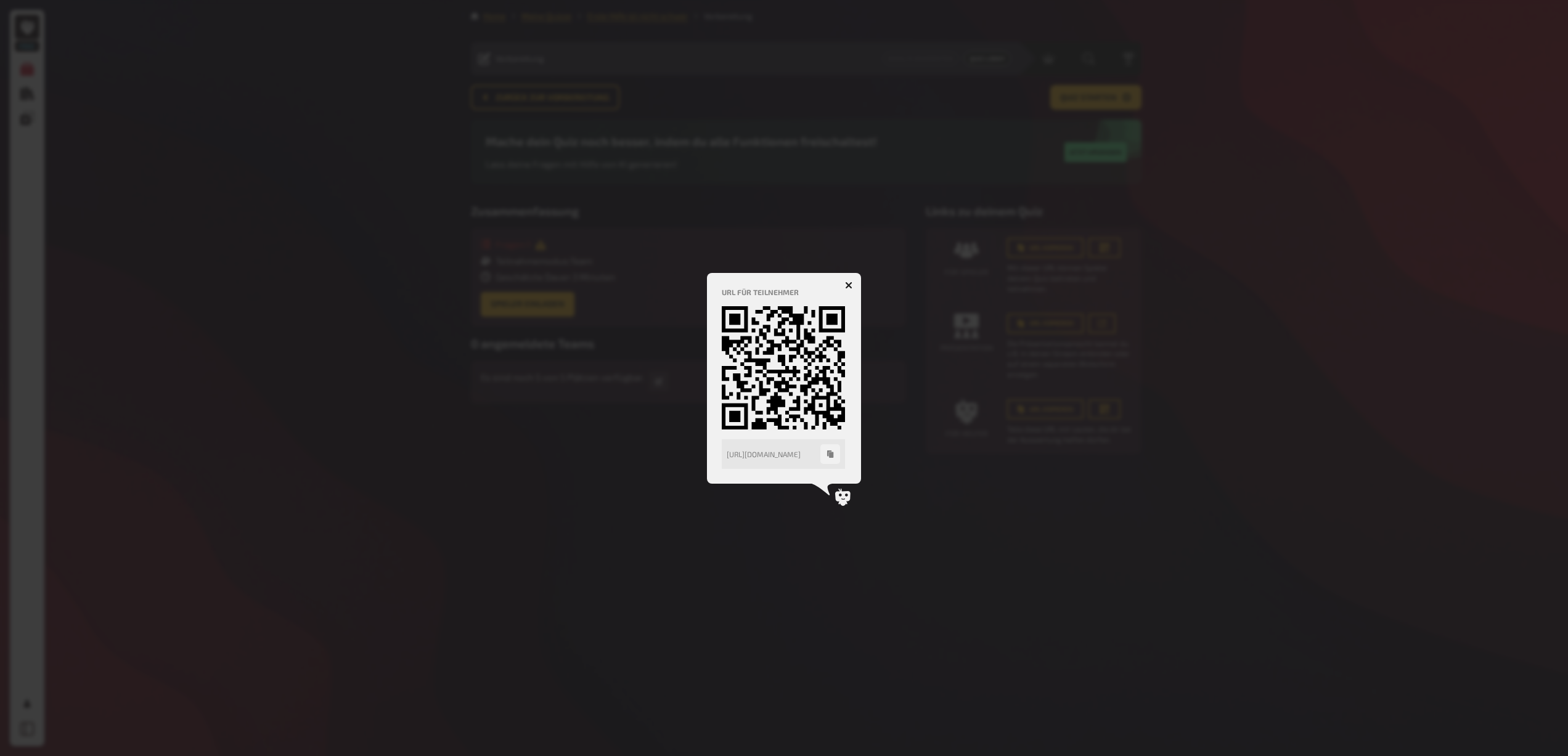
click at [850, 280] on button "button" at bounding box center [849, 285] width 20 height 20
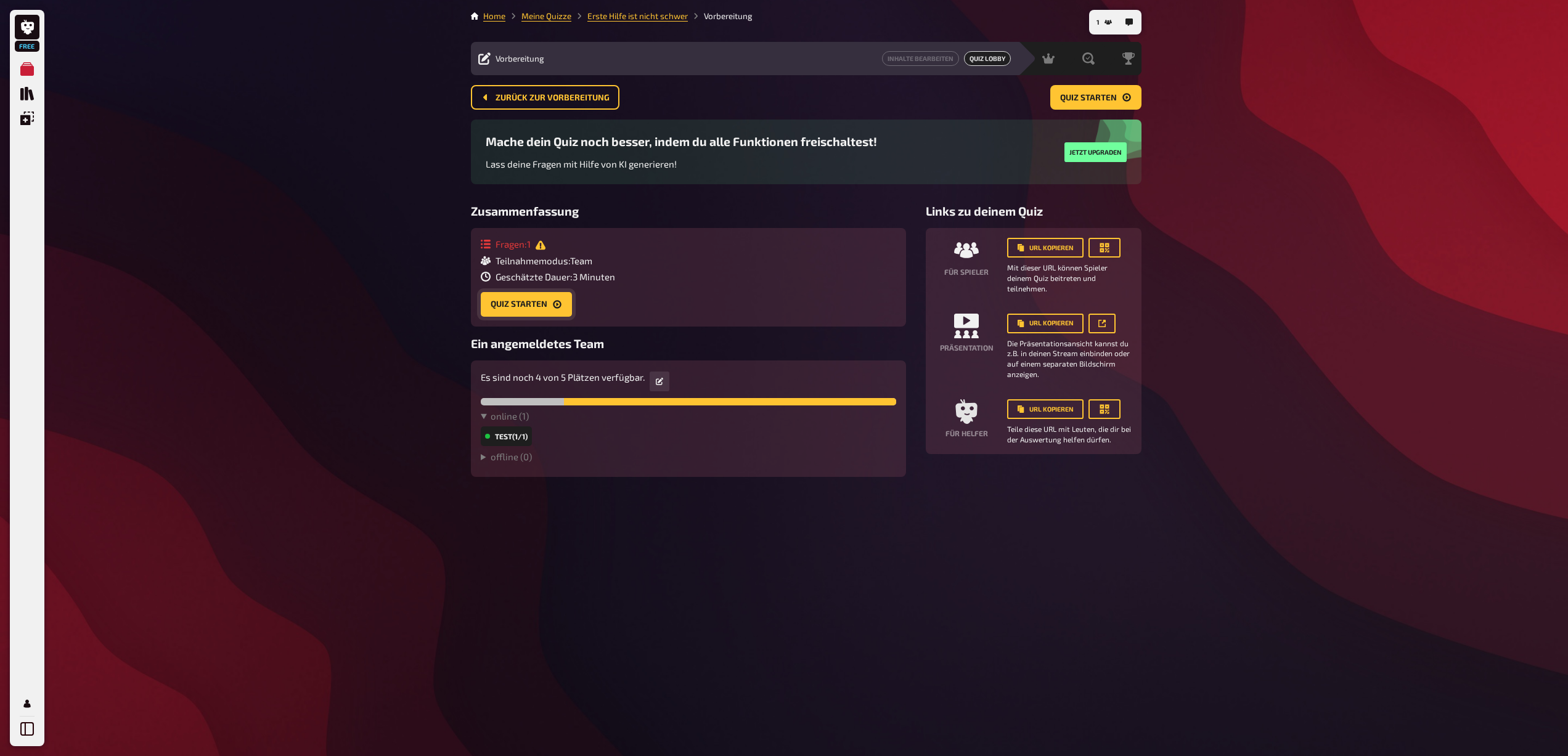
click at [520, 310] on button "Quiz starten" at bounding box center [526, 304] width 91 height 24
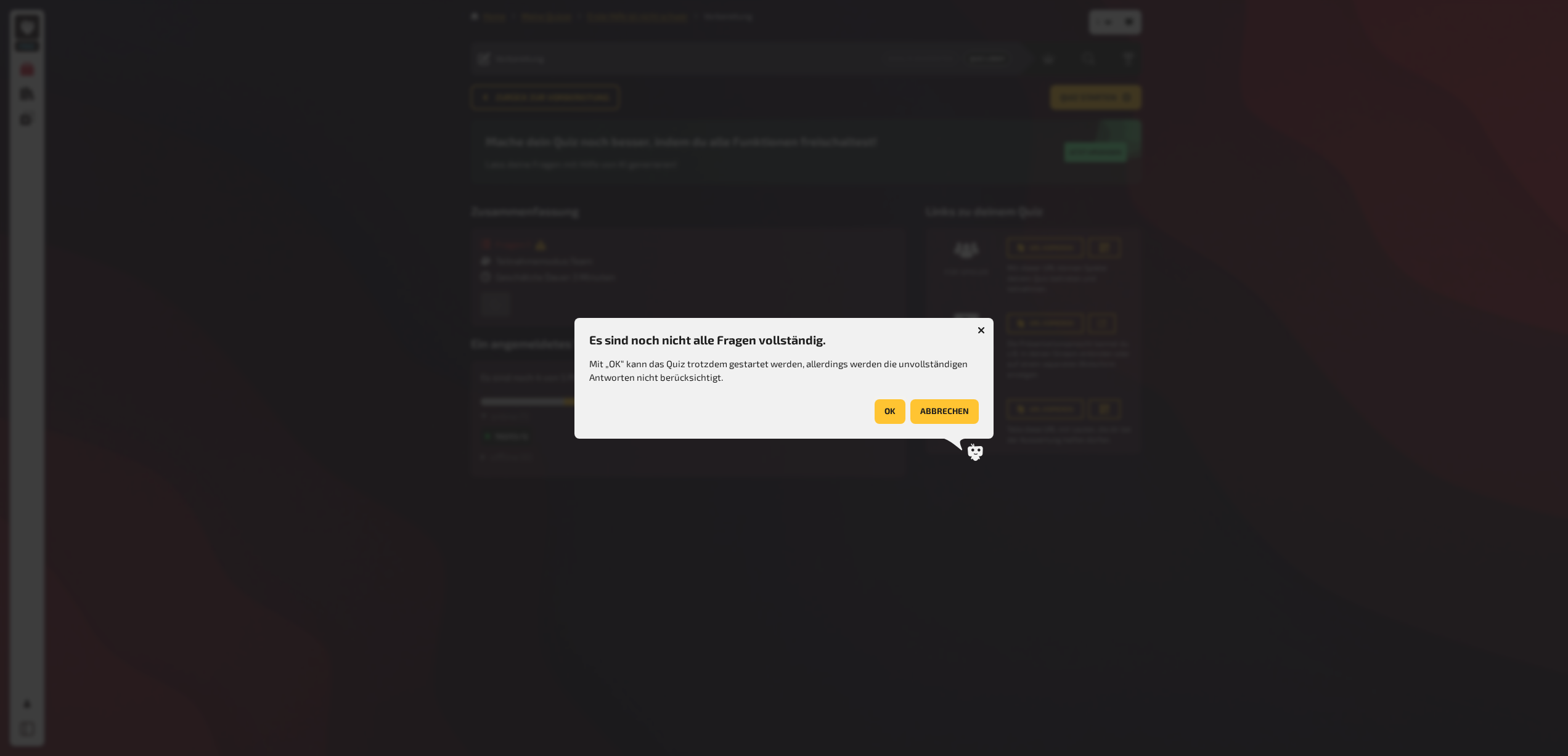
click at [885, 411] on button "OK" at bounding box center [890, 411] width 31 height 24
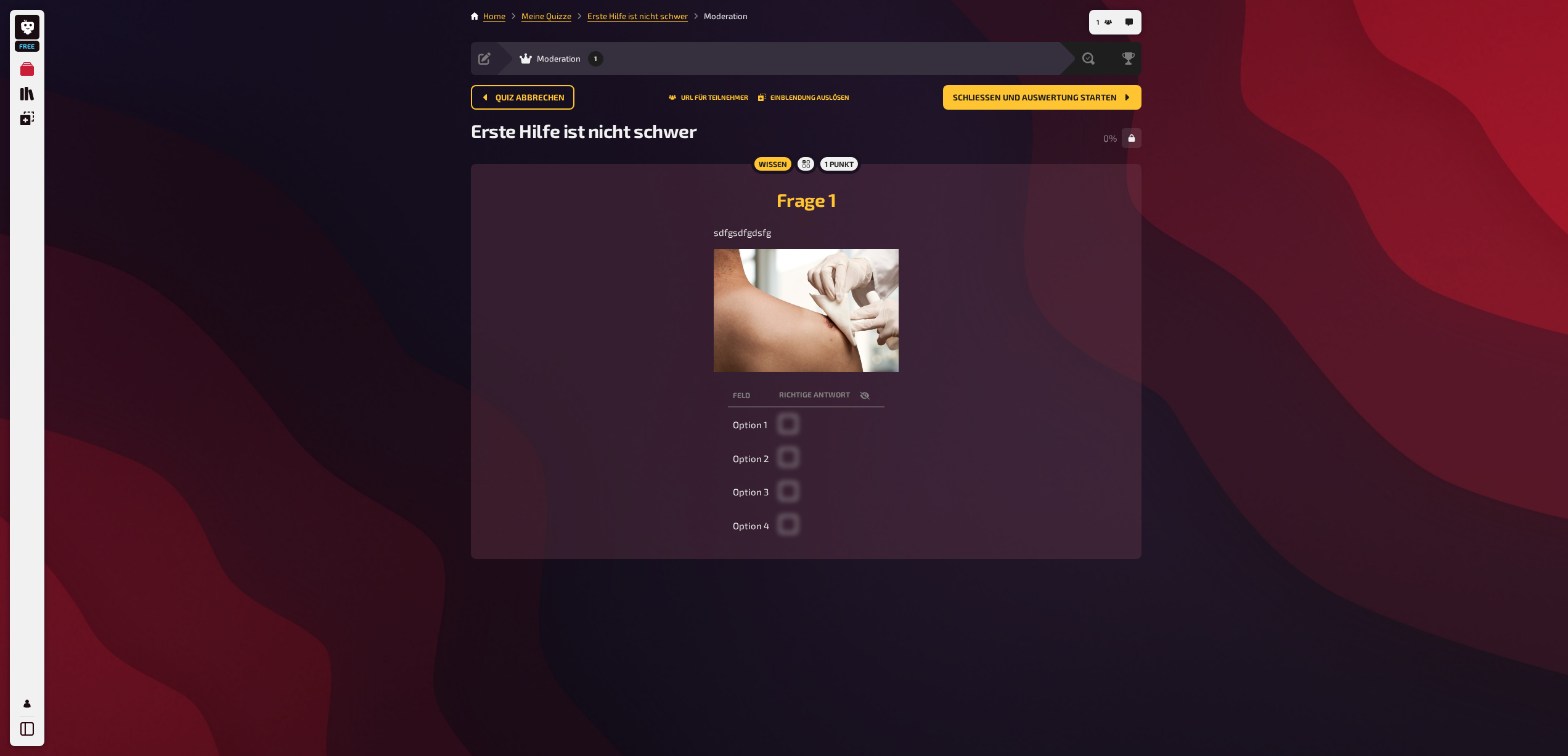
click at [790, 429] on span at bounding box center [788, 429] width 18 height 11
click at [758, 429] on td "Option 1" at bounding box center [751, 425] width 47 height 32
click at [815, 397] on th "Richtige Antwort" at bounding box center [829, 395] width 110 height 23
click at [866, 395] on icon "button" at bounding box center [864, 395] width 10 height 8
click at [788, 425] on td at bounding box center [829, 425] width 110 height 32
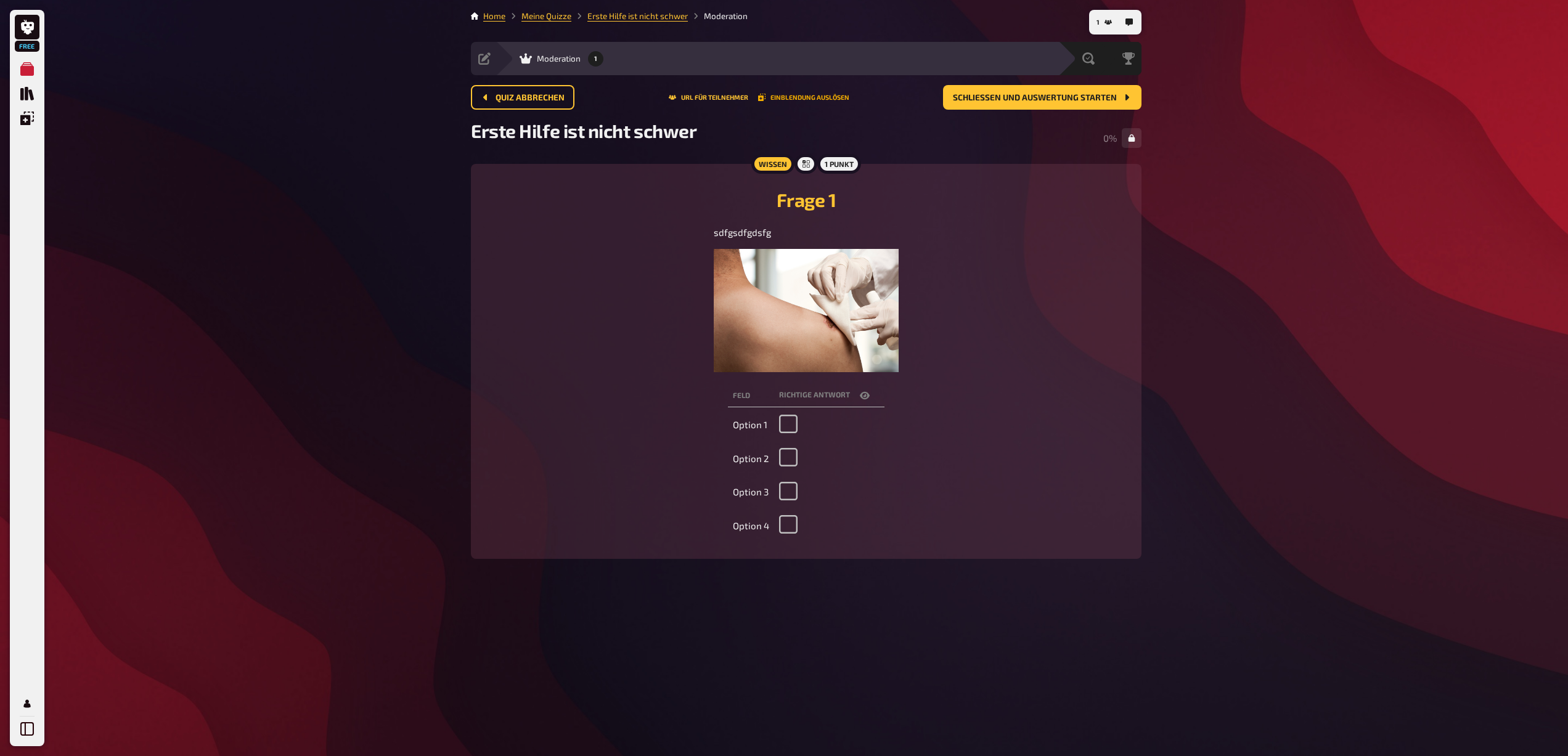
click at [802, 97] on button "Einblendung auslösen" at bounding box center [804, 98] width 91 height 7
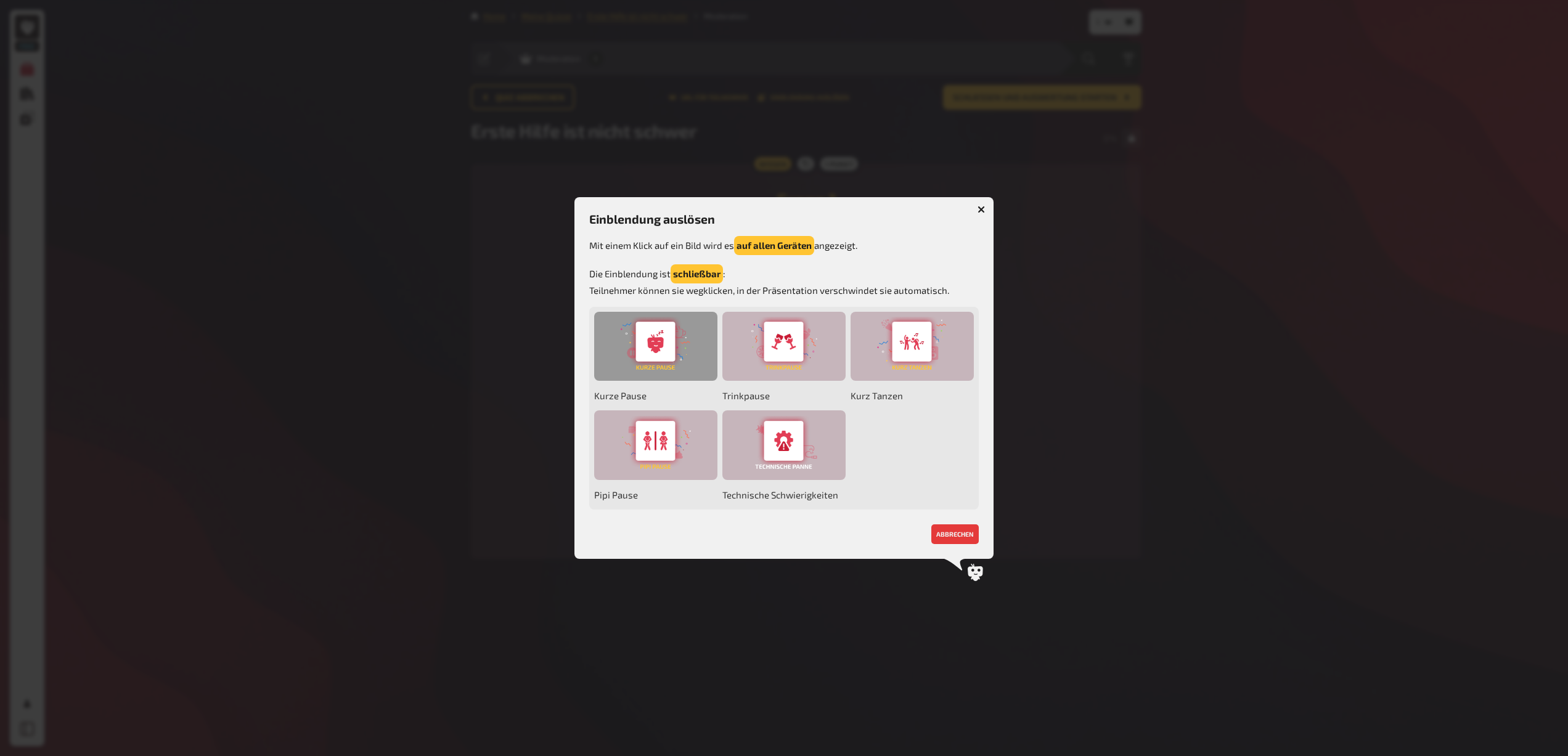
click at [613, 336] on div at bounding box center [656, 347] width 123 height 69
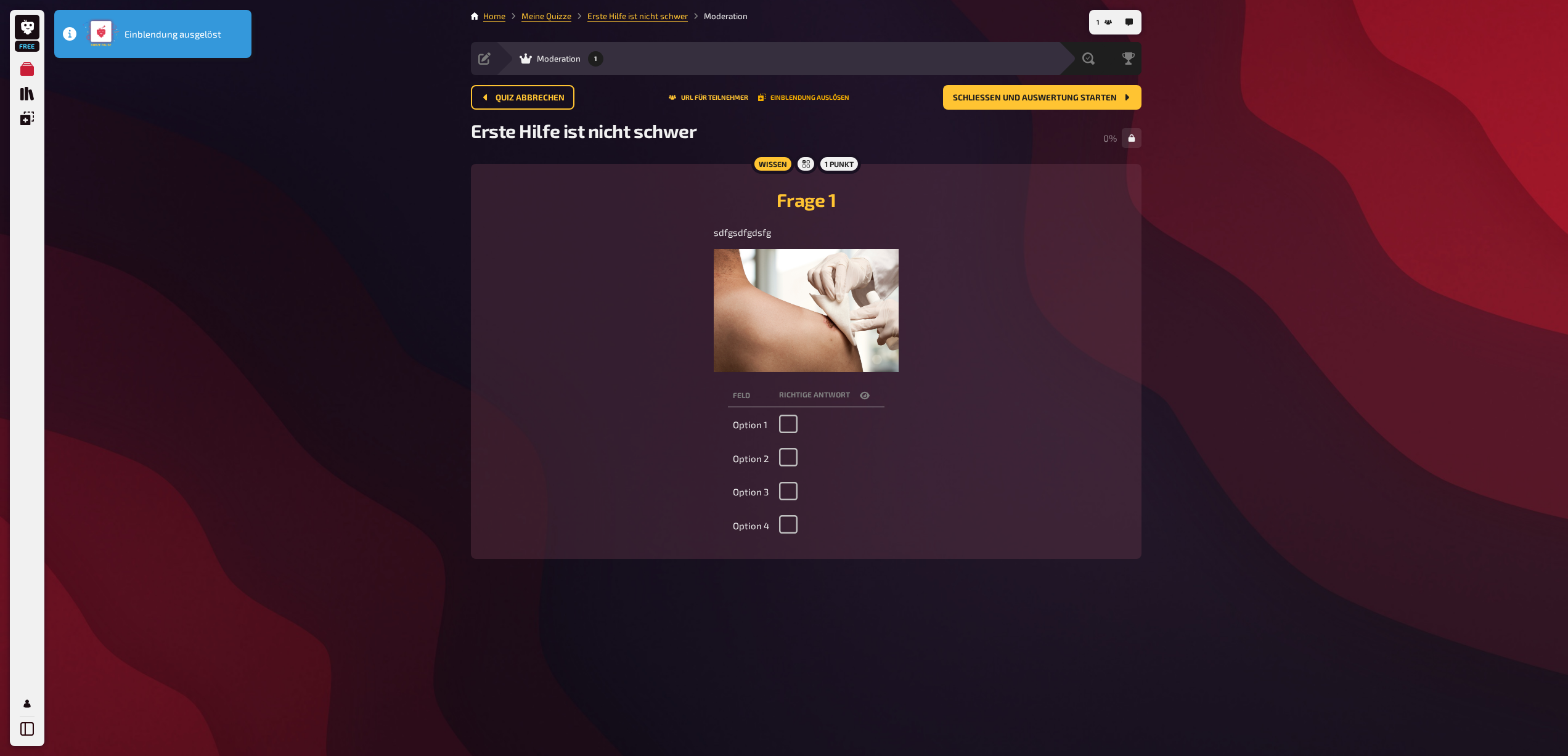
click at [820, 99] on button "Einblendung auslösen" at bounding box center [804, 98] width 91 height 7
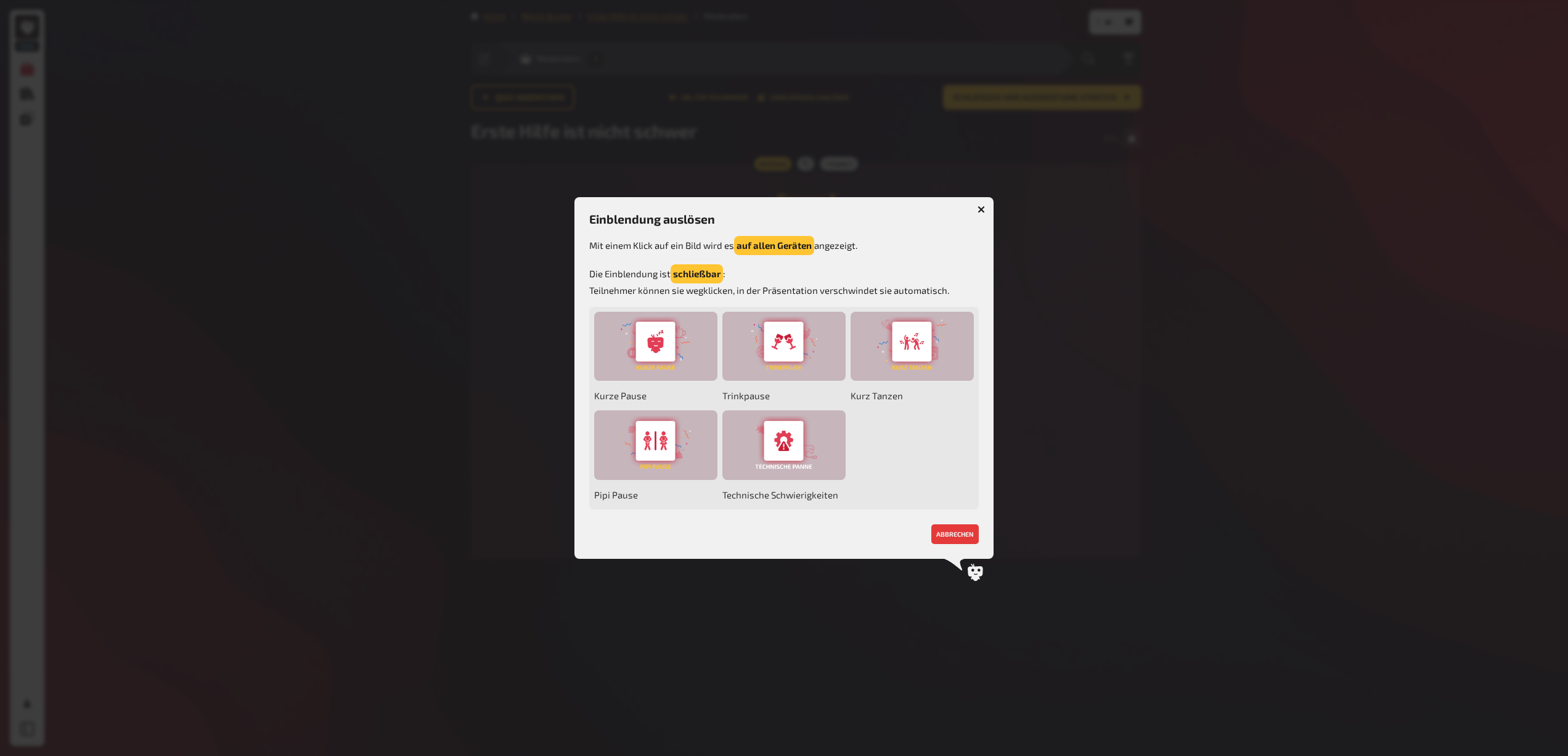
click at [980, 205] on button "button" at bounding box center [981, 209] width 20 height 20
